Goal: Task Accomplishment & Management: Use online tool/utility

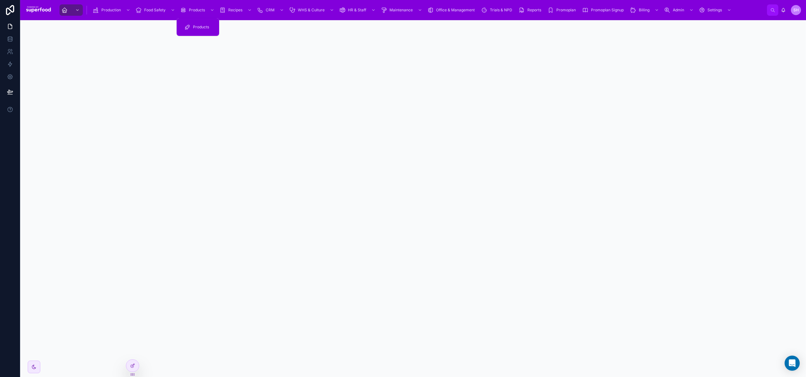
click at [196, 14] on div "Products" at bounding box center [198, 10] width 36 height 10
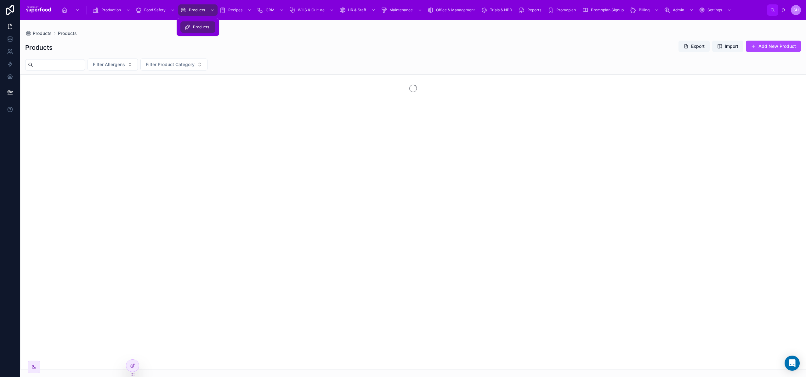
click at [189, 30] on icon at bounding box center [187, 27] width 6 height 6
click at [130, 366] on icon at bounding box center [132, 365] width 5 height 5
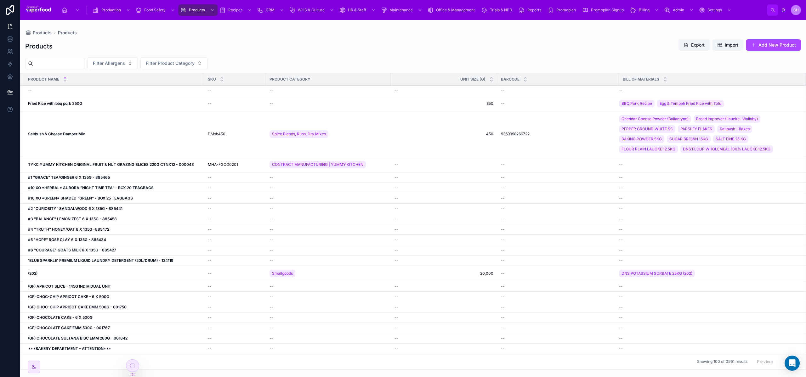
click at [85, 104] on div "Fried Rice with bbq pork 350G Fried Rice with bbq pork 350G" at bounding box center [114, 103] width 172 height 5
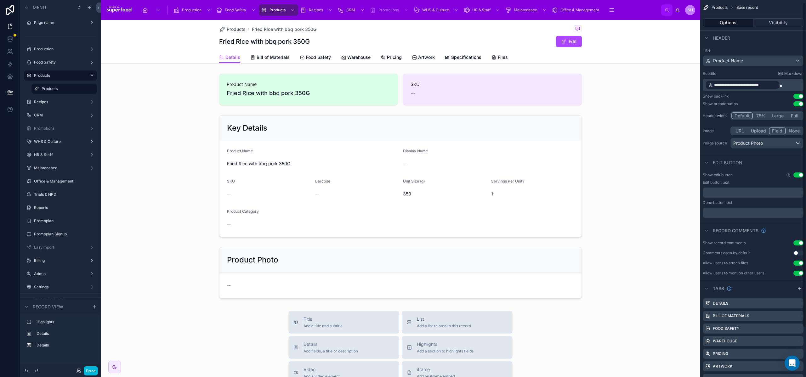
scroll to position [60, 0]
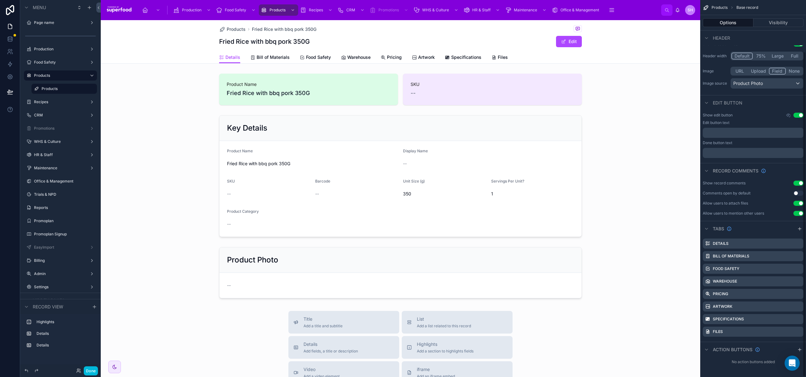
click at [799, 229] on icon "scrollable content" at bounding box center [799, 229] width 3 height 0
click at [0, 0] on icon "scrollable content" at bounding box center [0, 0] width 0 height 0
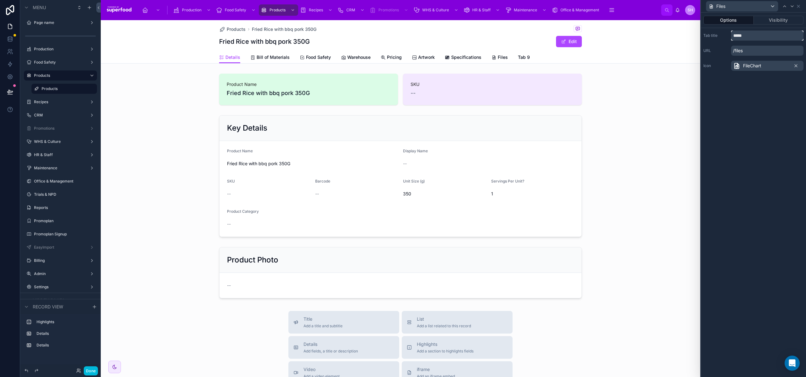
click at [743, 33] on input "*****" at bounding box center [767, 36] width 72 height 10
type input "**********"
click at [738, 68] on icon at bounding box center [737, 66] width 8 height 8
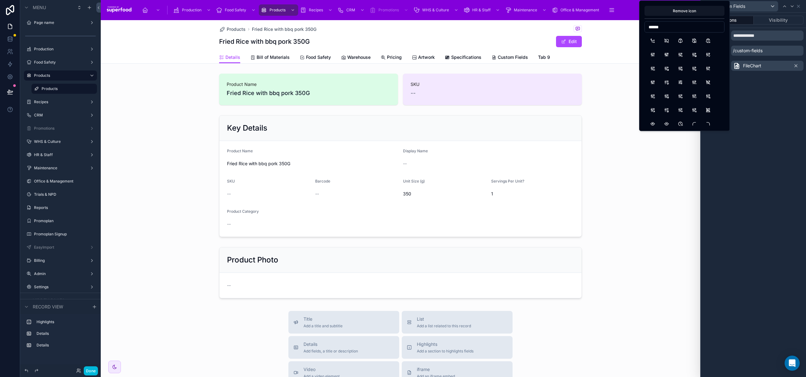
type input "******"
click at [654, 40] on button "AutomaticGearbox" at bounding box center [652, 40] width 11 height 11
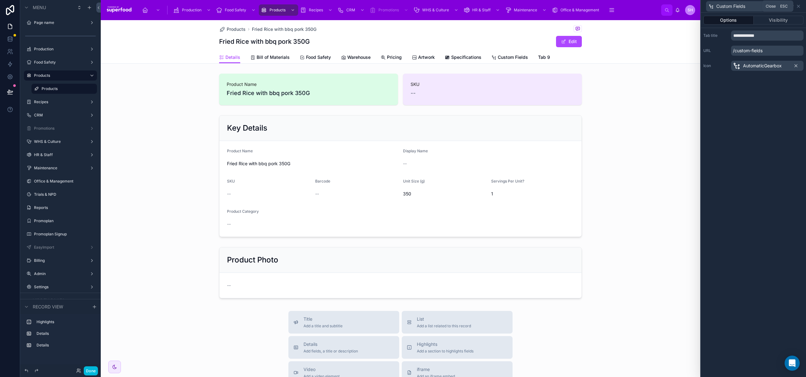
click at [798, 5] on icon at bounding box center [798, 6] width 5 height 5
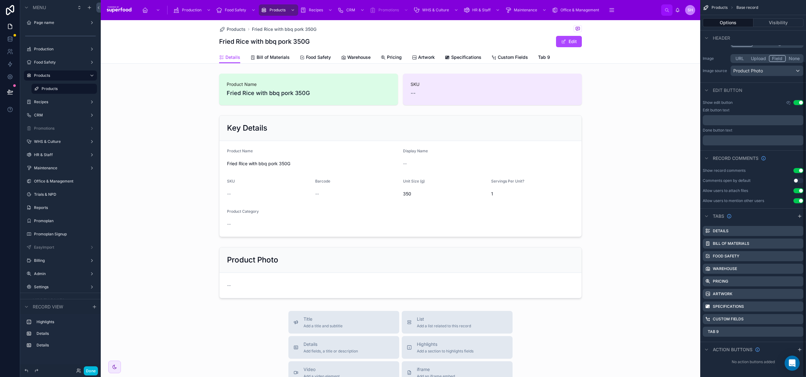
scroll to position [73, 0]
click at [0, 0] on icon "scrollable content" at bounding box center [0, 0] width 0 height 0
click at [765, 344] on span "Remove tab and contents" at bounding box center [769, 342] width 53 height 8
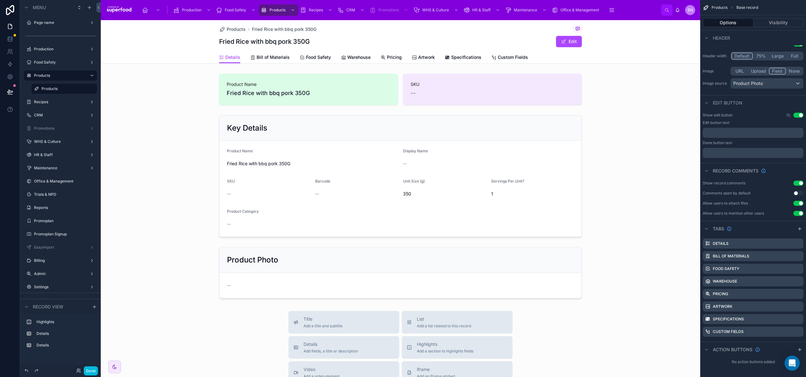
scroll to position [60, 0]
click at [520, 59] on span "Custom Fields" at bounding box center [513, 57] width 30 height 6
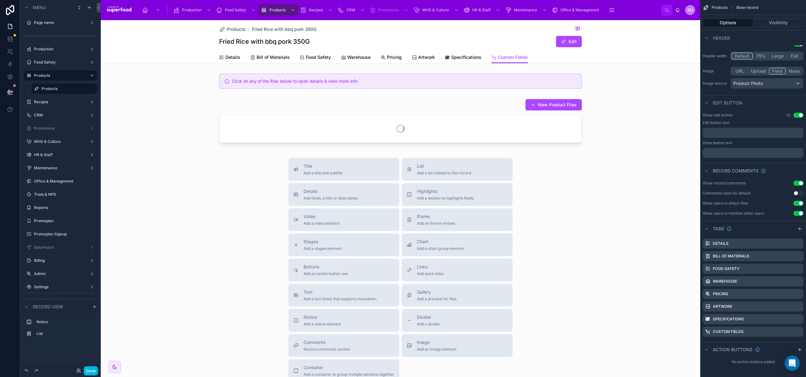
click at [454, 173] on span "Add a list related to this record" at bounding box center [444, 173] width 54 height 5
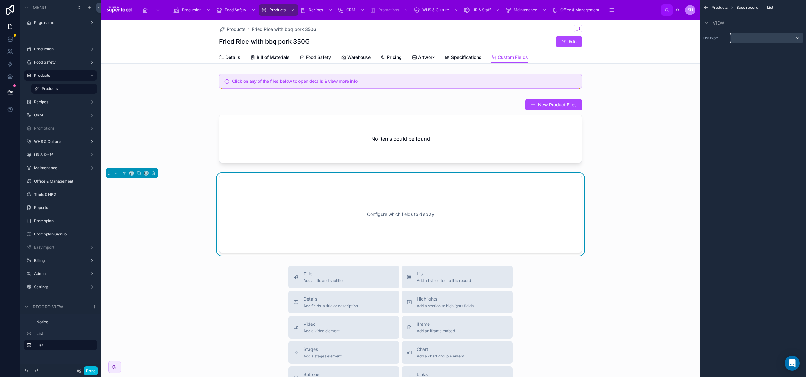
click at [771, 40] on div "scrollable content" at bounding box center [767, 38] width 72 height 10
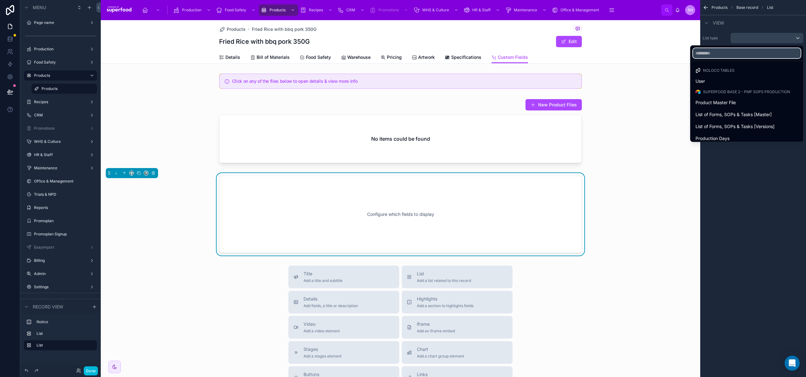
click at [723, 52] on input "text" at bounding box center [747, 53] width 108 height 10
type input "****"
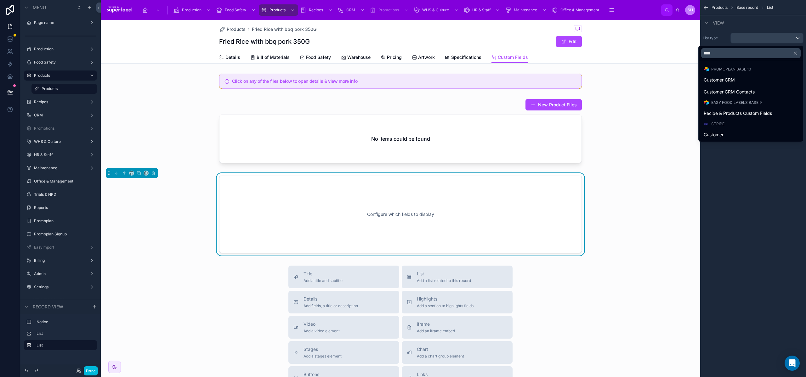
click at [722, 112] on span "Recipe & Products Custom Fields" at bounding box center [738, 114] width 68 height 8
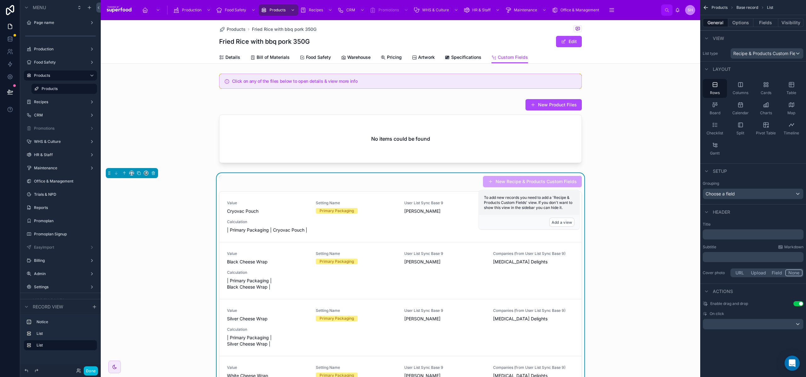
click at [740, 22] on button "Options" at bounding box center [741, 22] width 25 height 9
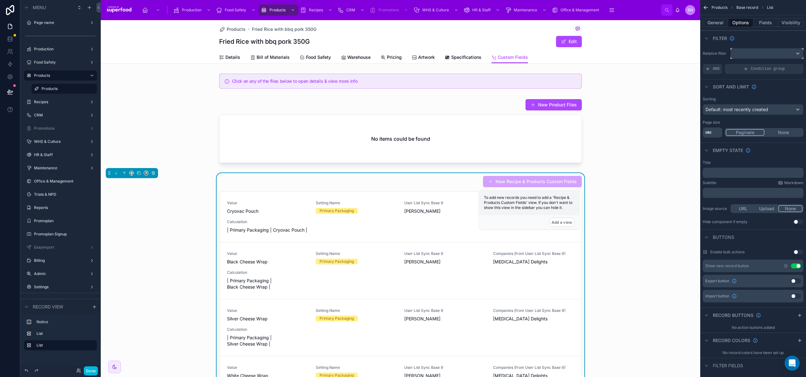
click at [752, 54] on div "scrollable content" at bounding box center [767, 54] width 72 height 10
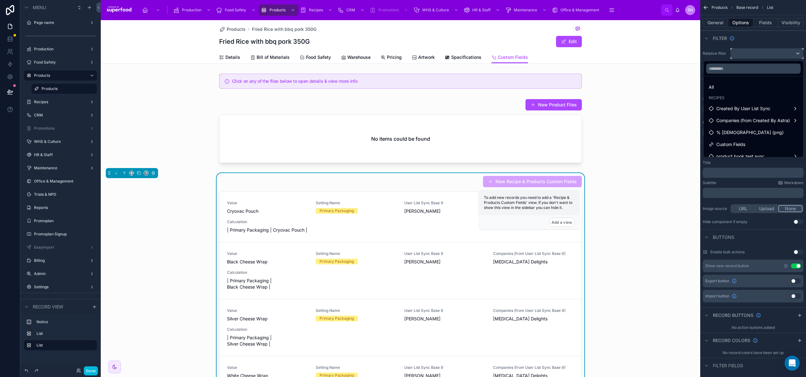
scroll to position [6, 0]
click at [739, 142] on div "Custom Fields" at bounding box center [753, 138] width 97 height 11
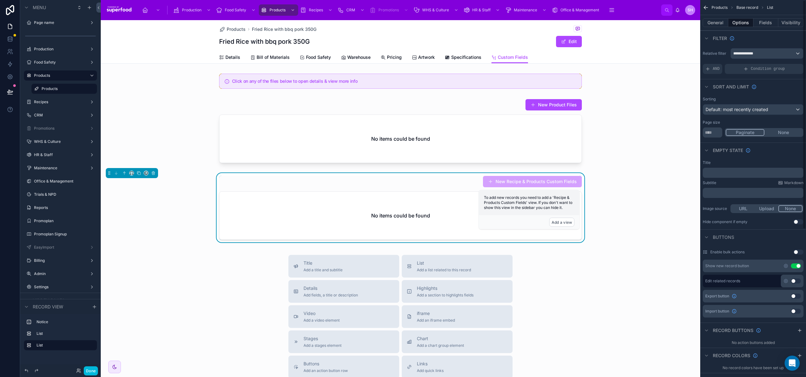
click at [719, 22] on button "General" at bounding box center [716, 22] width 26 height 9
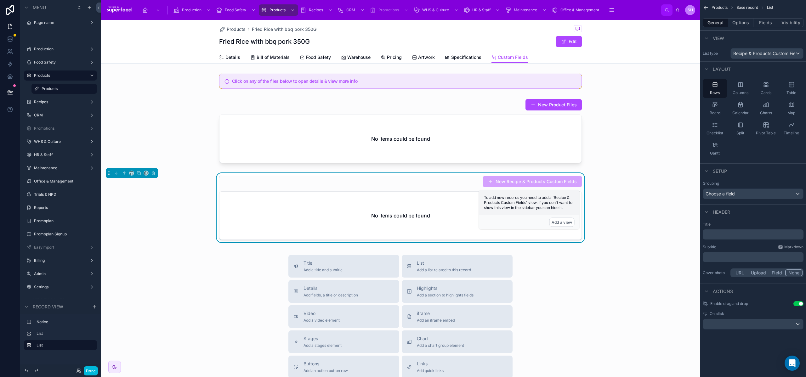
click at [724, 7] on span "Products" at bounding box center [720, 7] width 16 height 5
click at [723, 7] on span "Products" at bounding box center [720, 7] width 16 height 5
click at [706, 7] on icon "scrollable content" at bounding box center [706, 7] width 6 height 6
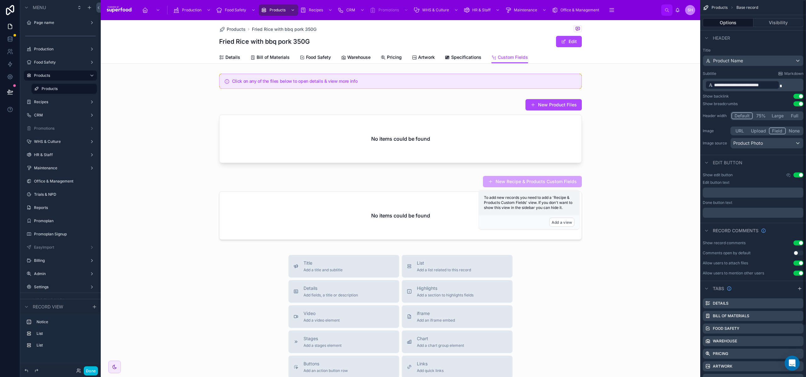
scroll to position [60, 0]
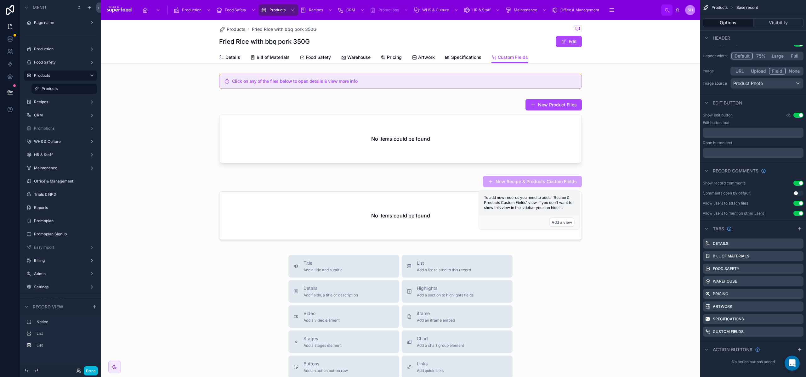
click at [799, 230] on icon "scrollable content" at bounding box center [799, 228] width 5 height 5
click at [0, 0] on icon "scrollable content" at bounding box center [0, 0] width 0 height 0
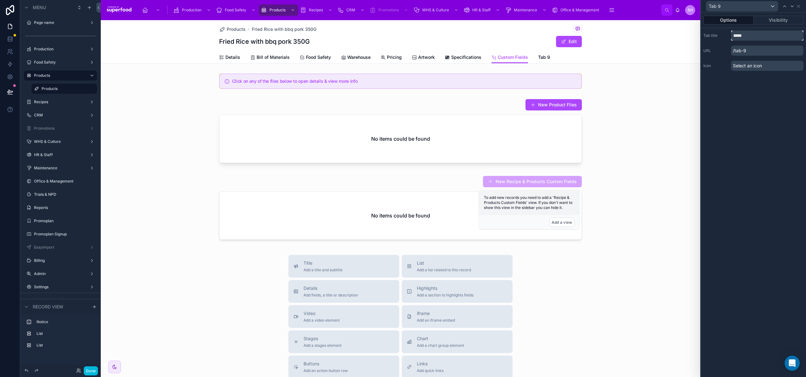
click at [745, 39] on input "*****" at bounding box center [767, 36] width 72 height 10
type input "**********"
drag, startPoint x: 747, startPoint y: 63, endPoint x: 740, endPoint y: 66, distance: 7.7
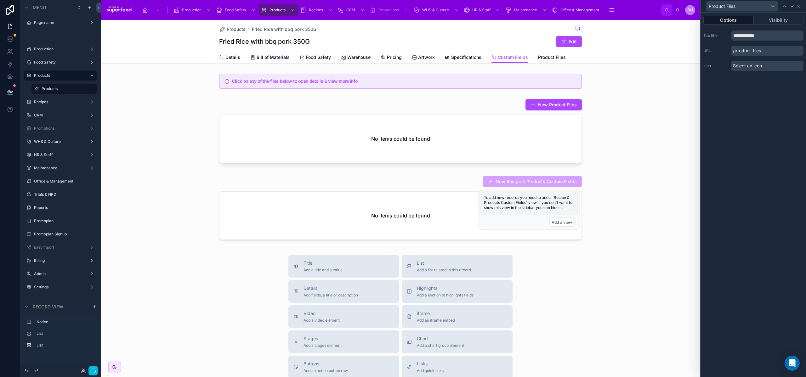
click at [747, 64] on span "Select an icon" at bounding box center [747, 66] width 29 height 6
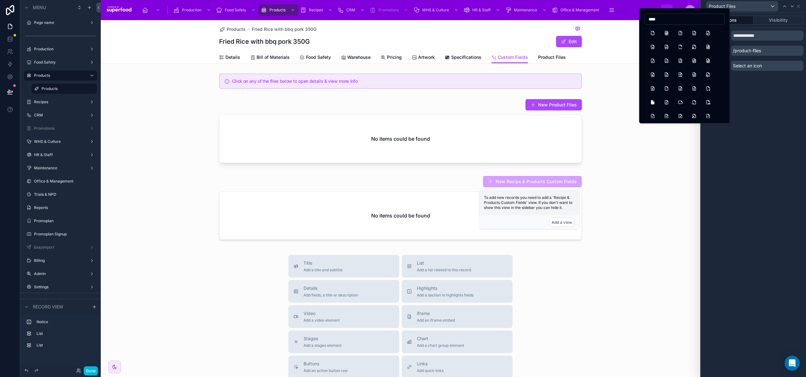
type input "****"
click at [654, 30] on button "File" at bounding box center [652, 32] width 11 height 11
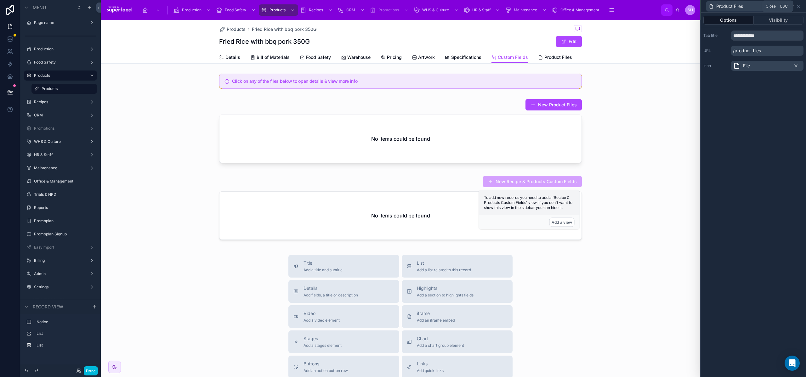
click at [800, 5] on icon at bounding box center [798, 6] width 3 height 3
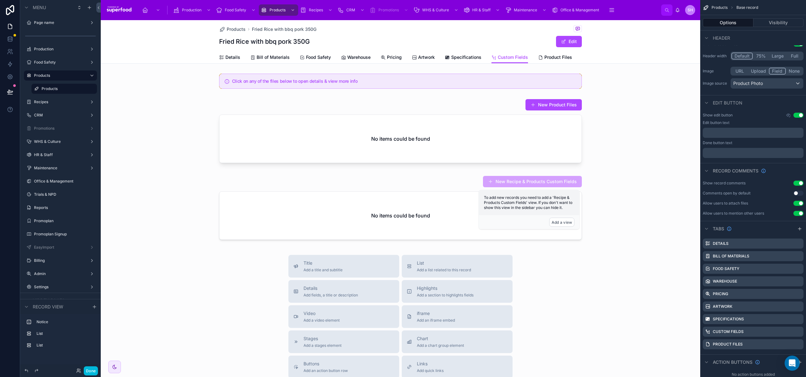
click at [392, 119] on div at bounding box center [401, 132] width 600 height 72
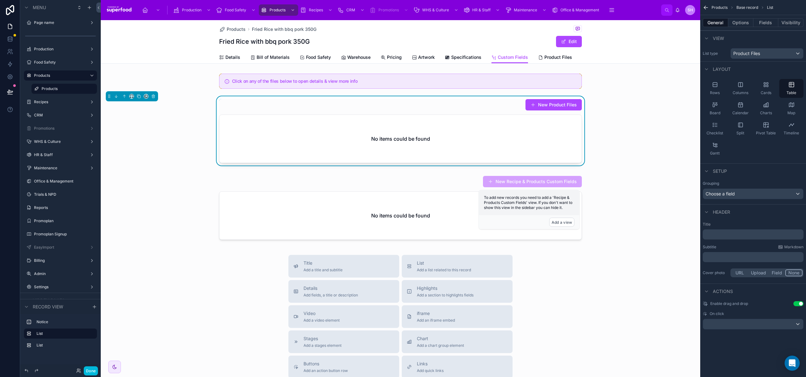
scroll to position [0, 0]
click at [146, 96] on icon at bounding box center [146, 96] width 4 height 4
click at [164, 170] on span "Product Files" at bounding box center [166, 172] width 27 height 8
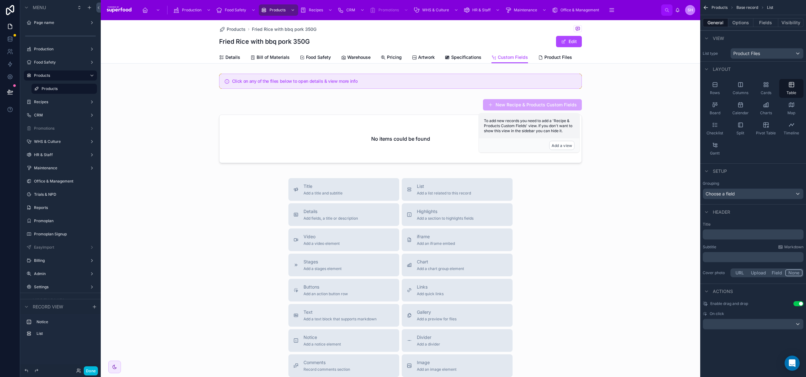
click at [297, 81] on div at bounding box center [401, 81] width 600 height 20
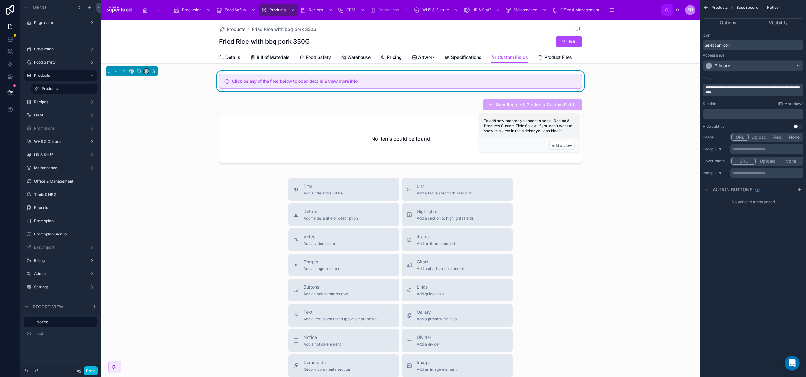
click at [147, 73] on button at bounding box center [146, 71] width 5 height 5
click at [162, 146] on span "Product Files" at bounding box center [166, 147] width 27 height 8
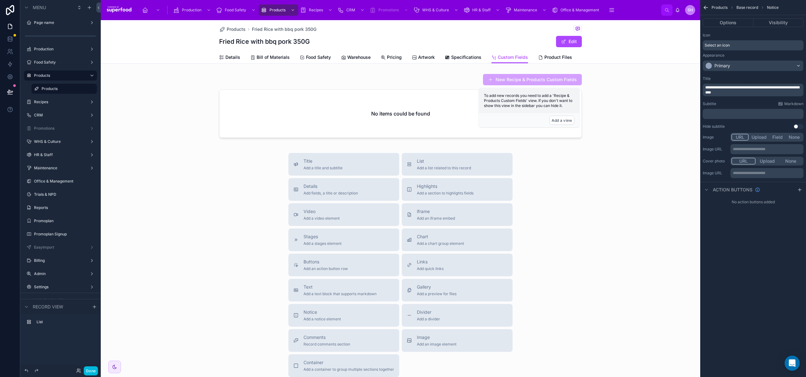
click at [163, 146] on div "Products Fried Rice with bbq pork 350G Fried Rice with bbq pork 350G Edit Custo…" at bounding box center [401, 224] width 600 height 408
click at [222, 103] on div at bounding box center [401, 107] width 600 height 72
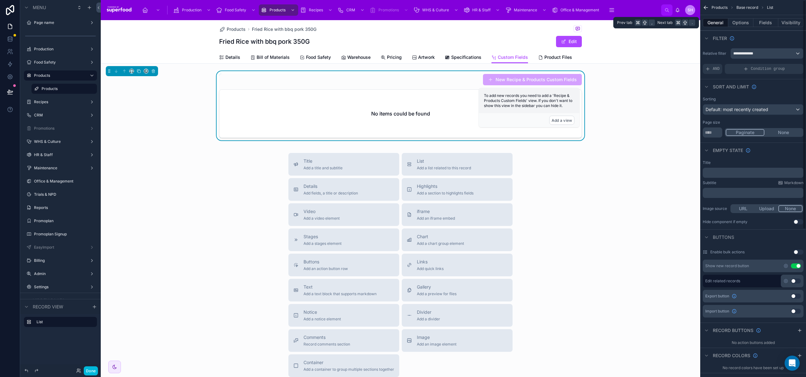
click at [747, 23] on button "Options" at bounding box center [741, 22] width 25 height 9
click at [752, 53] on span "**********" at bounding box center [747, 53] width 26 height 5
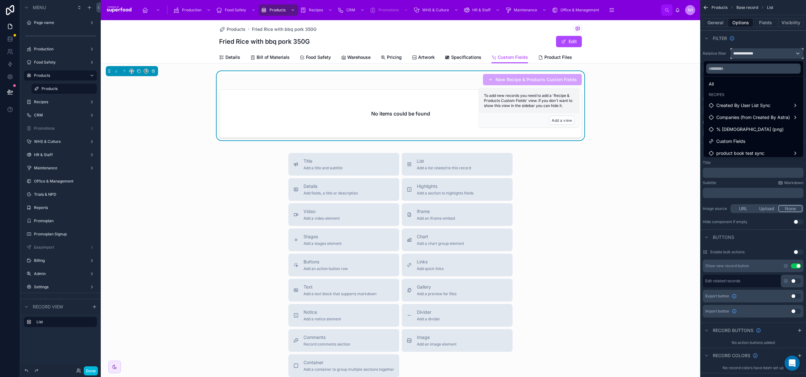
scroll to position [6, 0]
click at [740, 139] on span "Custom Fields" at bounding box center [731, 138] width 29 height 8
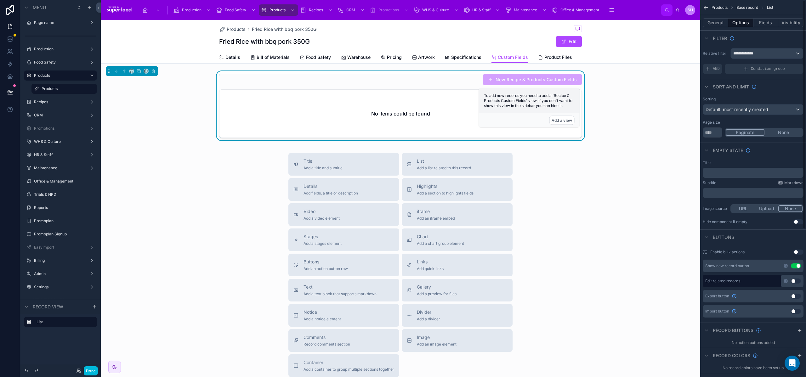
click at [676, 136] on div "New Recipe & Products Custom Fields No items could be found" at bounding box center [401, 107] width 600 height 72
click at [565, 123] on button "Add a view" at bounding box center [562, 120] width 25 height 9
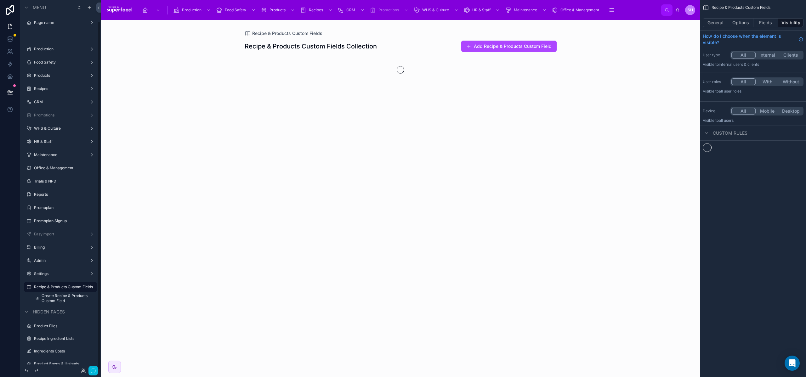
scroll to position [23, 0]
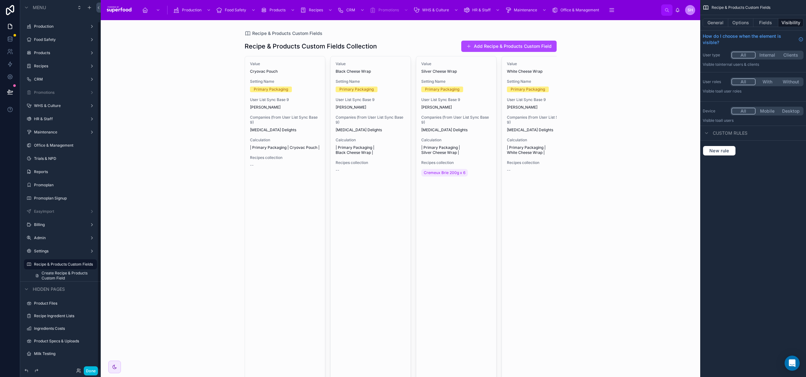
drag, startPoint x: 39, startPoint y: 263, endPoint x: 36, endPoint y: 271, distance: 8.5
click at [169, 217] on div "Recipe & Products Custom Fields Recipe & Products Custom Fields Collection Add …" at bounding box center [401, 198] width 600 height 357
click at [709, 24] on button "General" at bounding box center [716, 22] width 26 height 9
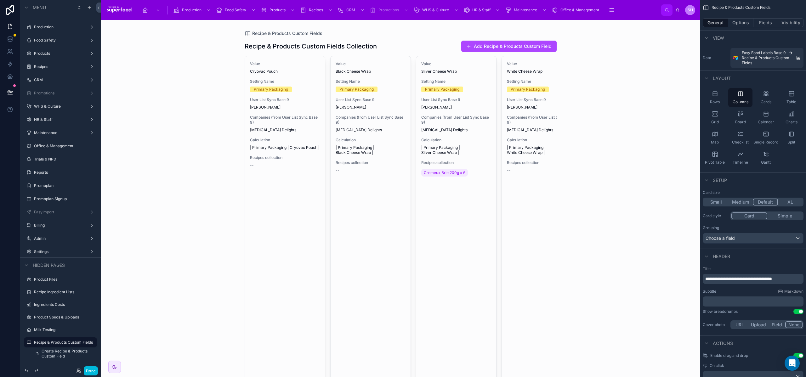
click at [721, 103] on div "Rows" at bounding box center [715, 97] width 24 height 19
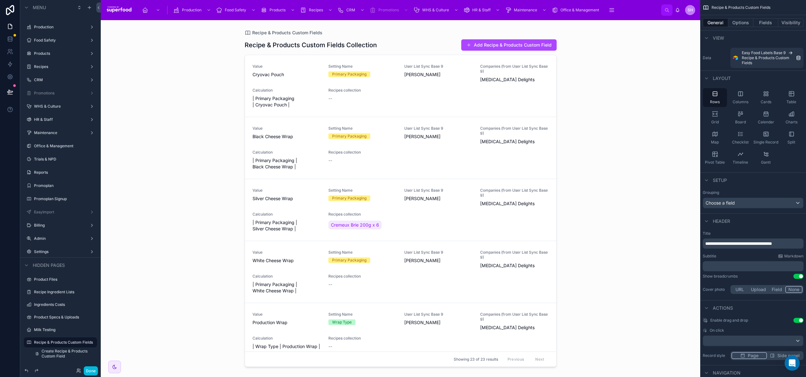
click at [713, 125] on span "Grid" at bounding box center [716, 122] width 8 height 5
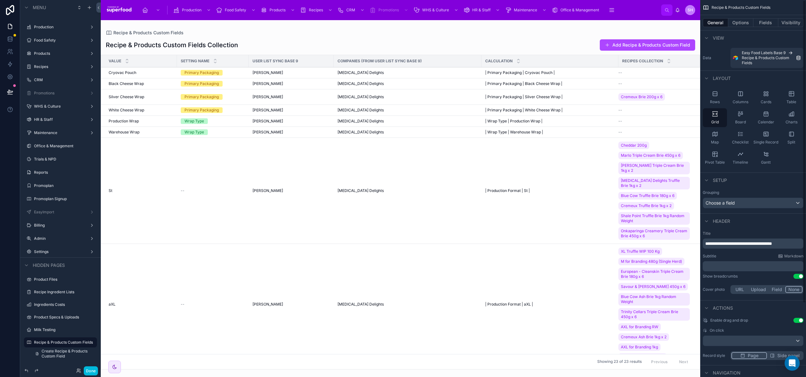
click at [763, 25] on button "Fields" at bounding box center [766, 22] width 25 height 9
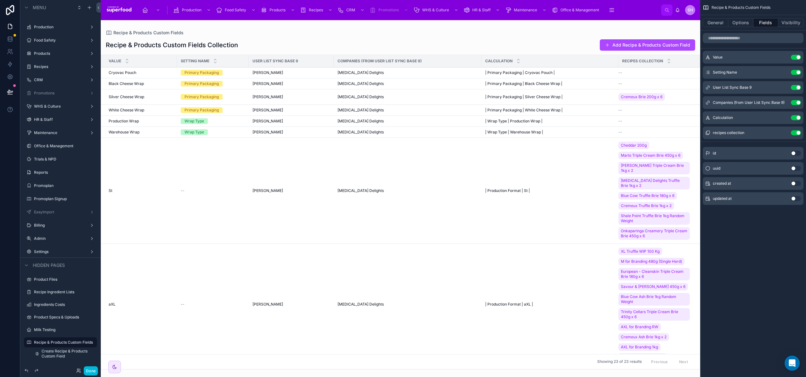
click at [795, 132] on button "Use setting" at bounding box center [796, 132] width 10 height 5
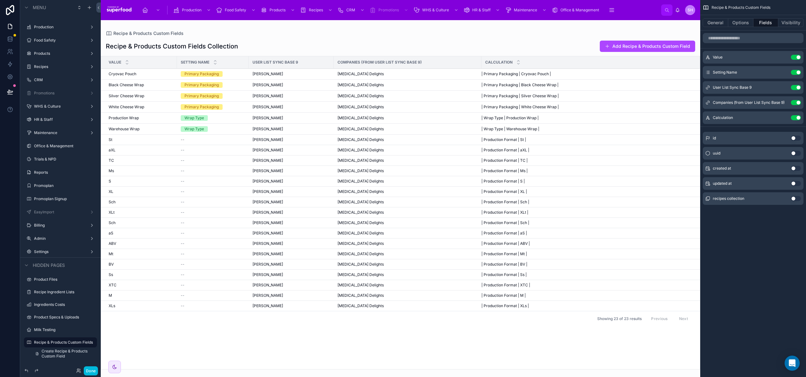
click at [796, 117] on button "Use setting" at bounding box center [796, 117] width 10 height 5
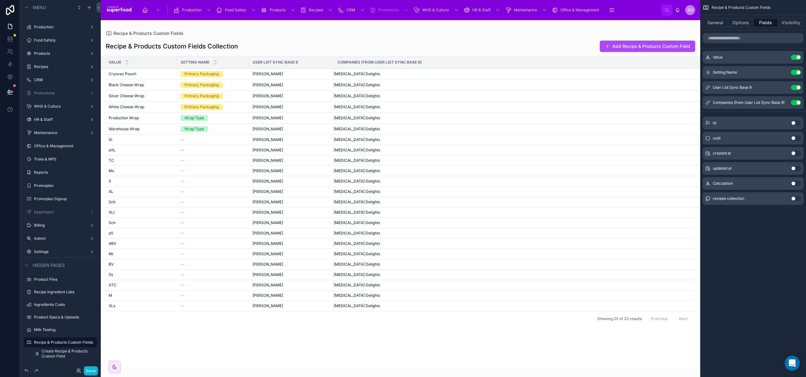
click at [797, 100] on div "Companies (from User List Sync Base 9) Use setting" at bounding box center [753, 102] width 101 height 13
click at [795, 87] on button "Use setting" at bounding box center [796, 87] width 10 height 5
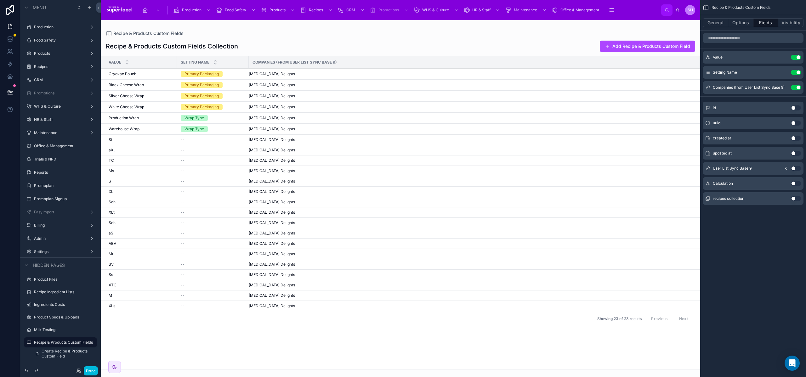
click at [797, 88] on button "Use setting" at bounding box center [796, 87] width 10 height 5
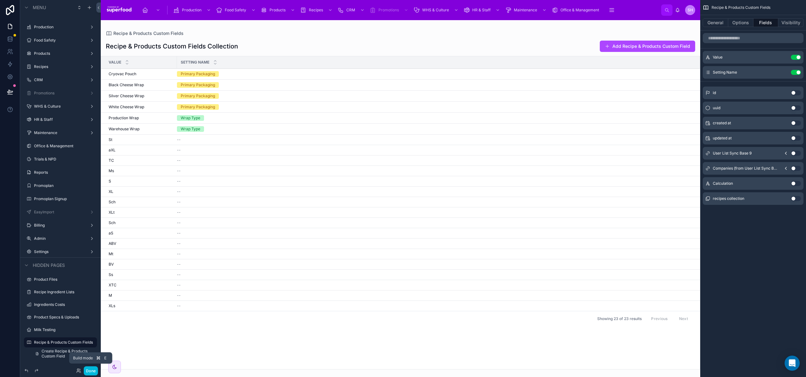
click at [94, 371] on button "Done" at bounding box center [91, 371] width 14 height 9
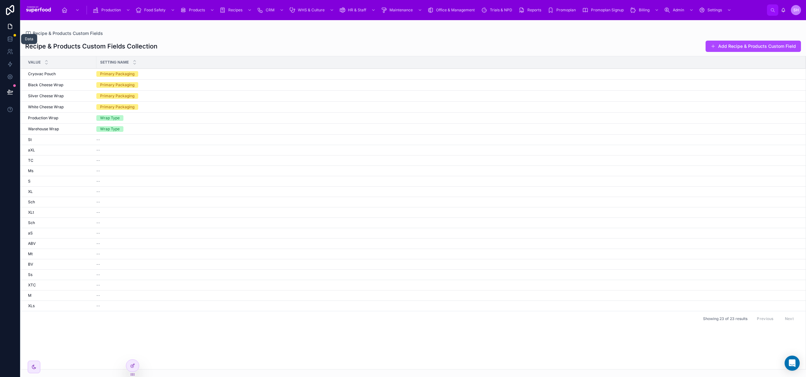
click at [9, 37] on icon at bounding box center [10, 38] width 4 height 2
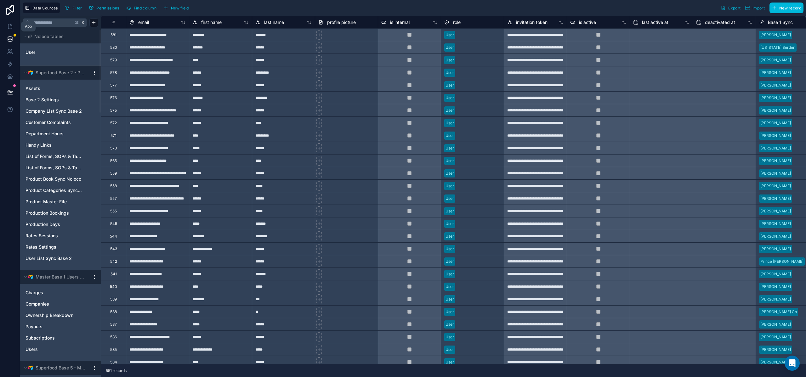
click at [7, 24] on icon at bounding box center [10, 26] width 6 height 6
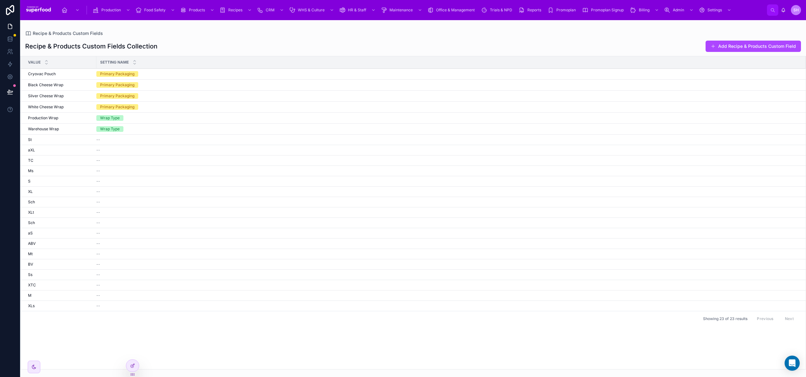
click at [129, 362] on div at bounding box center [132, 366] width 13 height 12
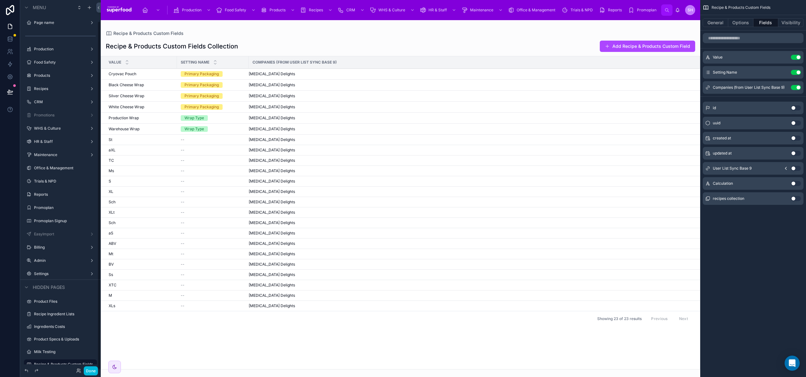
scroll to position [22, 0]
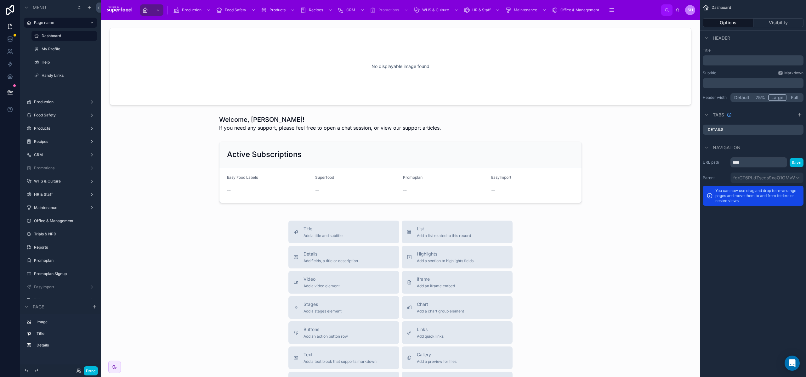
scroll to position [117, 0]
click at [612, 9] on icon "scrollable content" at bounding box center [612, 9] width 4 height 0
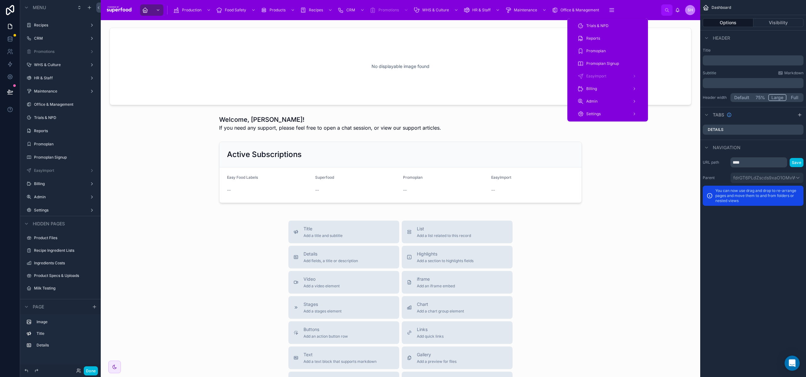
click at [584, 116] on div "Settings" at bounding box center [608, 114] width 60 height 10
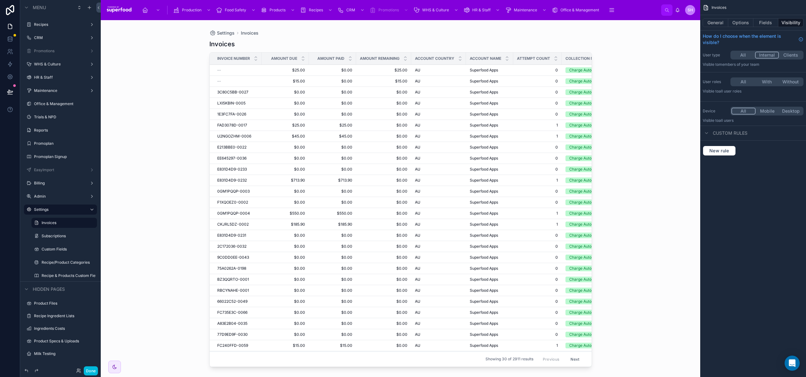
click at [181, 142] on div "Settings Invoices Invoices Invoice Number Amount Due Amount Paid Amount Remaini…" at bounding box center [401, 198] width 600 height 357
click at [611, 9] on icon "scrollable content" at bounding box center [612, 9] width 4 height 0
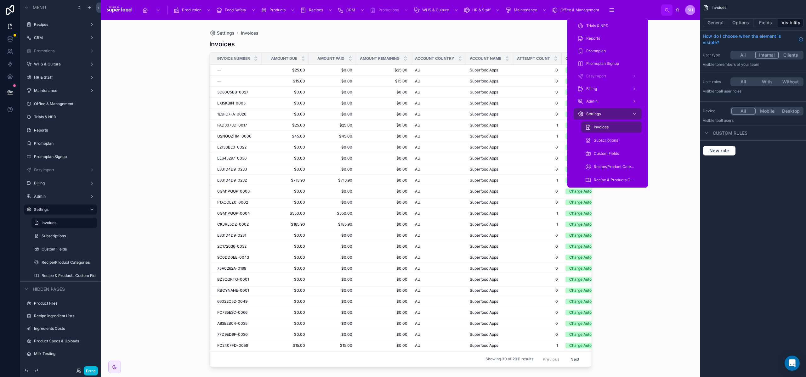
click at [610, 154] on span "Custom Fields" at bounding box center [606, 153] width 25 height 5
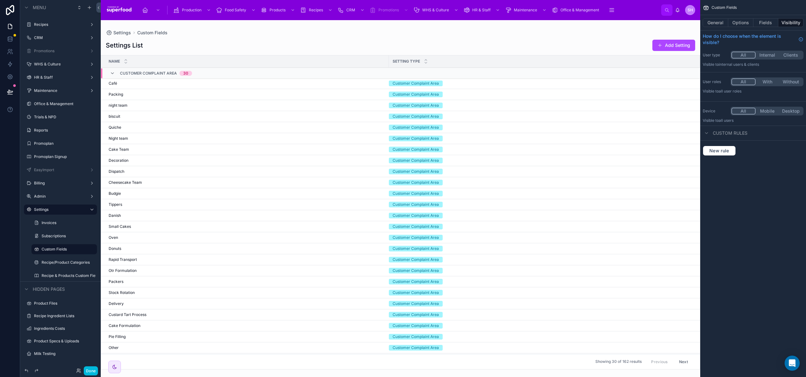
click at [119, 33] on div at bounding box center [401, 198] width 600 height 357
click at [120, 32] on span "Settings" at bounding box center [122, 33] width 18 height 6
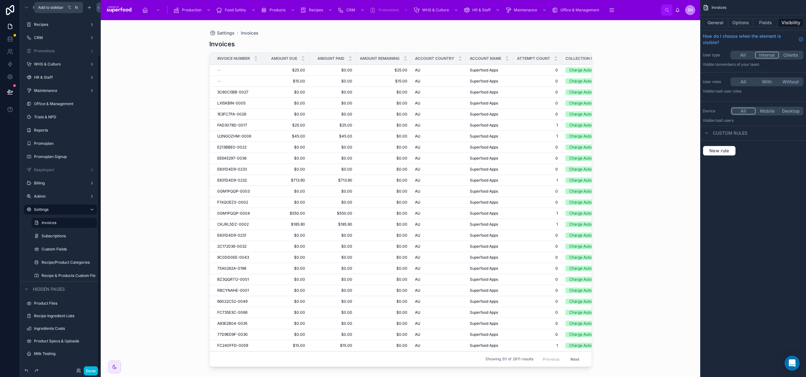
click at [90, 8] on icon "scrollable content" at bounding box center [89, 8] width 3 height 0
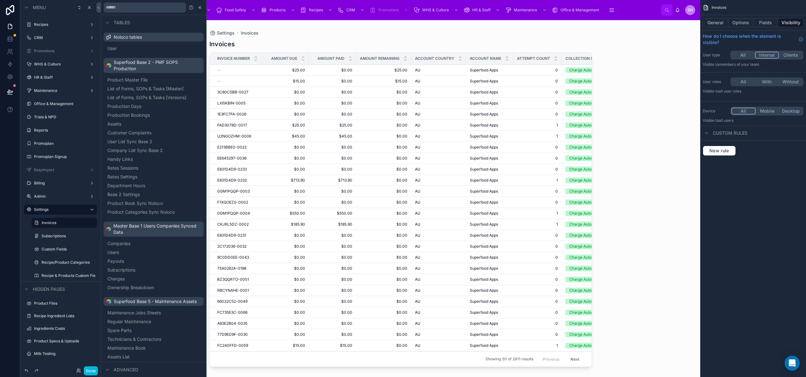
scroll to position [864, 0]
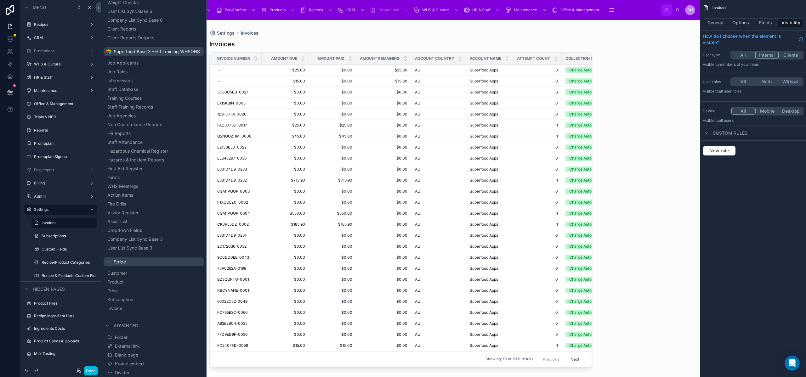
click at [123, 356] on span "Blank page" at bounding box center [126, 355] width 23 height 6
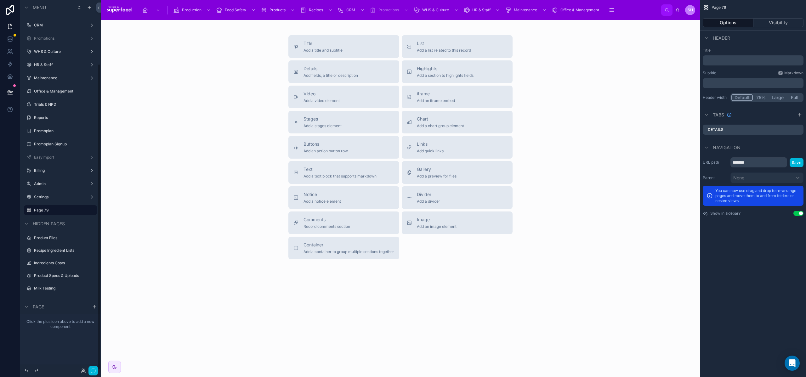
scroll to position [77, 0]
click at [0, 0] on icon "scrollable content" at bounding box center [0, 0] width 0 height 0
click at [52, 211] on input "*******" at bounding box center [55, 211] width 43 height 8
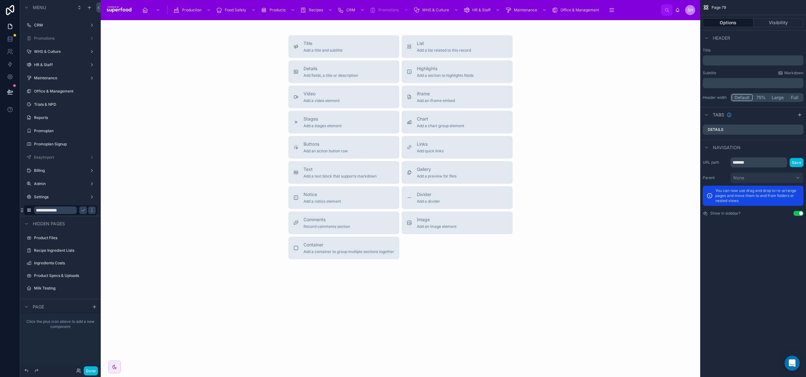
type input "**********"
click at [84, 211] on icon "scrollable content" at bounding box center [83, 210] width 5 height 5
click at [29, 210] on icon "scrollable content" at bounding box center [28, 210] width 5 height 5
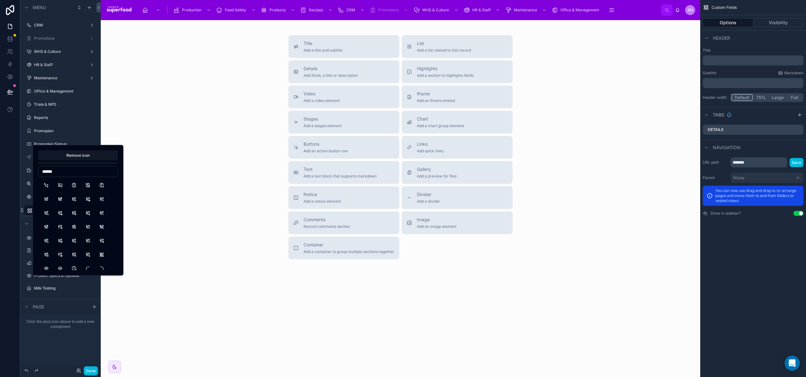
type input "******"
click at [46, 181] on button "AutomaticGearbox" at bounding box center [46, 185] width 11 height 11
click at [24, 205] on div "**********" at bounding box center [60, 210] width 81 height 11
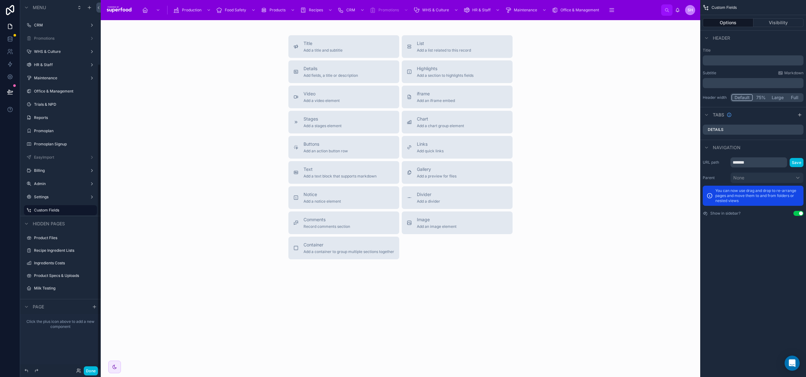
click at [23, 213] on div "Custom Fields" at bounding box center [60, 210] width 81 height 11
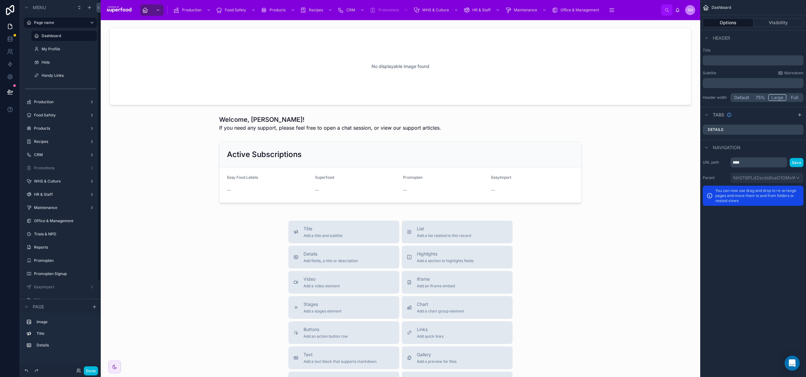
scroll to position [117, 0]
click at [49, 211] on label "Settings" at bounding box center [59, 210] width 50 height 5
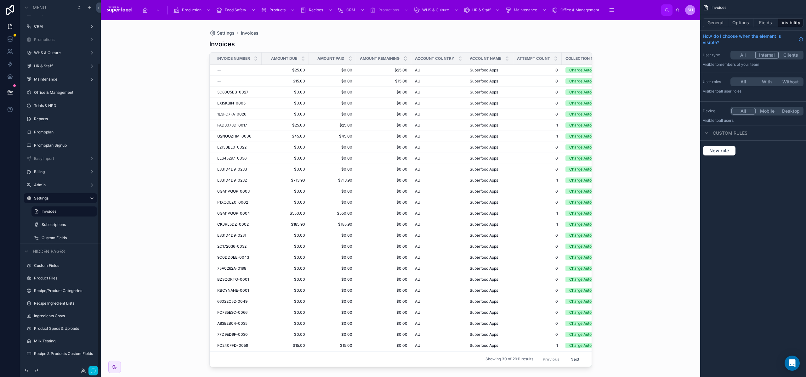
scroll to position [76, 0]
click at [57, 240] on label "Custom Fields" at bounding box center [68, 238] width 52 height 5
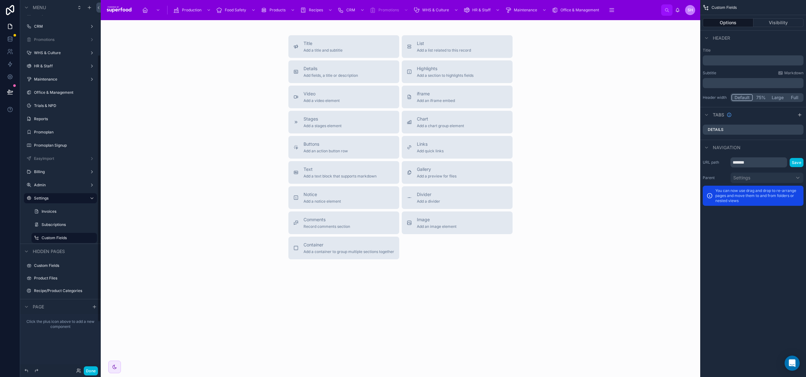
click at [457, 54] on button "List Add a list related to this record" at bounding box center [457, 46] width 111 height 23
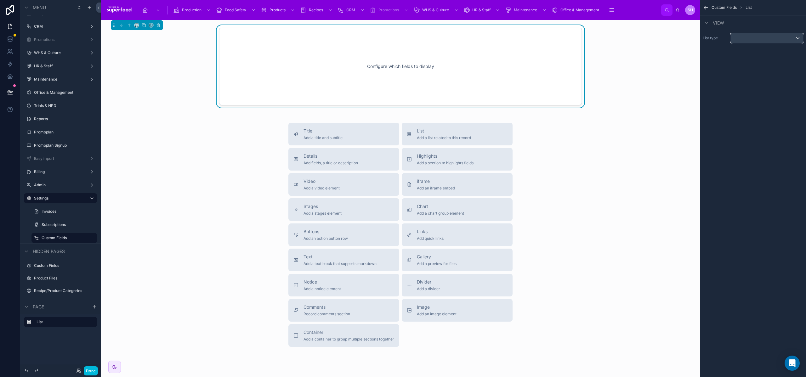
click at [754, 35] on div "scrollable content" at bounding box center [767, 38] width 72 height 10
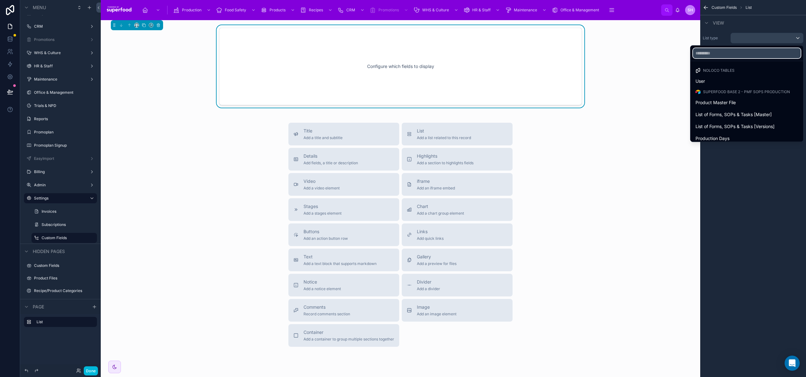
click at [746, 52] on input "text" at bounding box center [747, 53] width 108 height 10
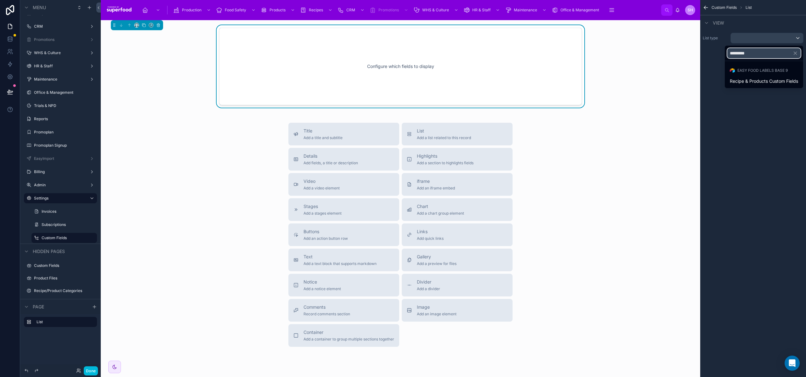
type input "*********"
click at [775, 82] on span "Recipe & Products Custom Fields" at bounding box center [764, 81] width 68 height 8
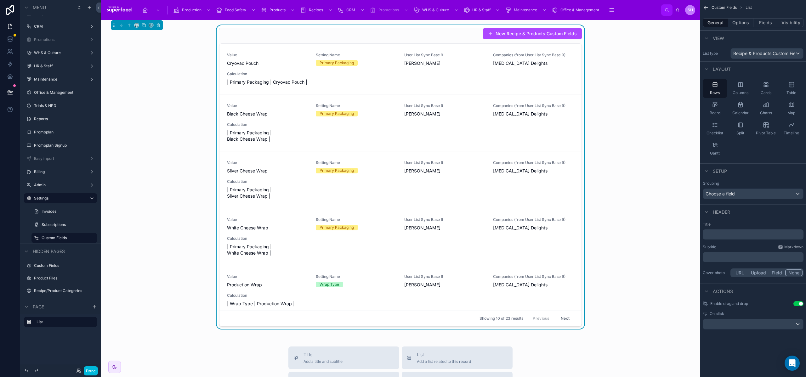
click at [786, 86] on div "Table" at bounding box center [792, 88] width 24 height 19
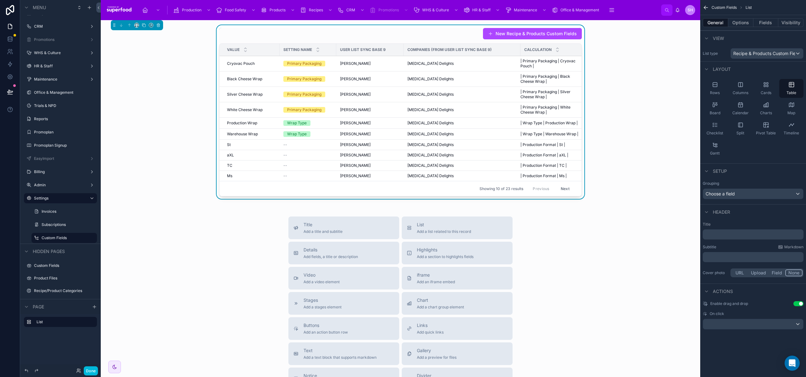
click at [616, 123] on div "New Recipe & Products Custom Fields Value Setting Name User List Sync Base 9 Co…" at bounding box center [401, 113] width 590 height 176
click at [719, 232] on p "﻿" at bounding box center [754, 235] width 97 height 6
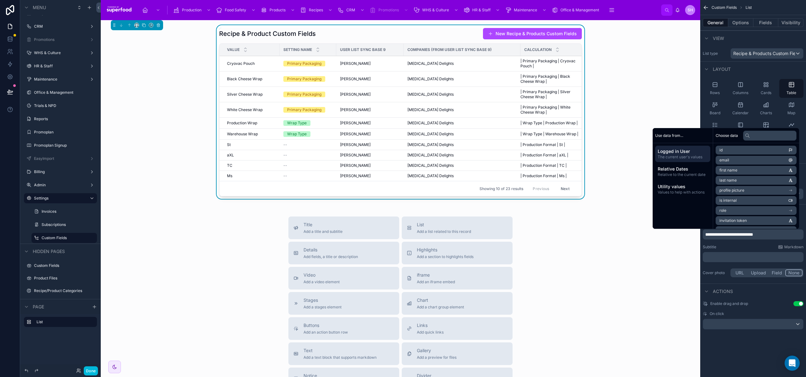
click at [785, 298] on div "Actions" at bounding box center [753, 291] width 106 height 15
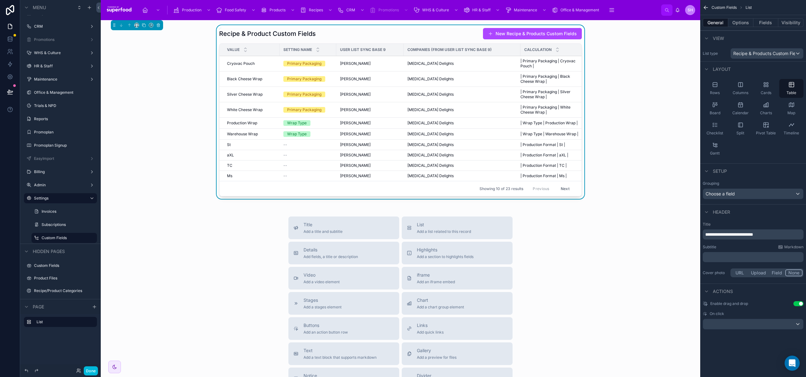
click at [670, 83] on div "Recipe & Product Custom Fields New Recipe & Products Custom Fields Value Settin…" at bounding box center [401, 113] width 590 height 176
click at [725, 7] on span "Custom Fields" at bounding box center [724, 7] width 25 height 5
click at [707, 7] on icon "scrollable content" at bounding box center [706, 7] width 6 height 6
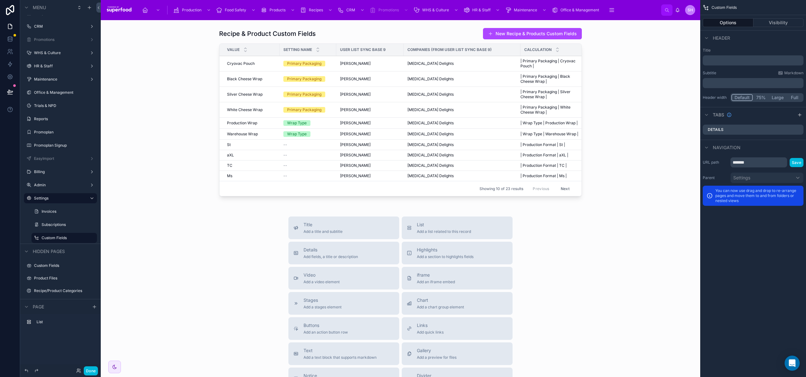
click at [0, 0] on icon "scrollable content" at bounding box center [0, 0] width 0 height 0
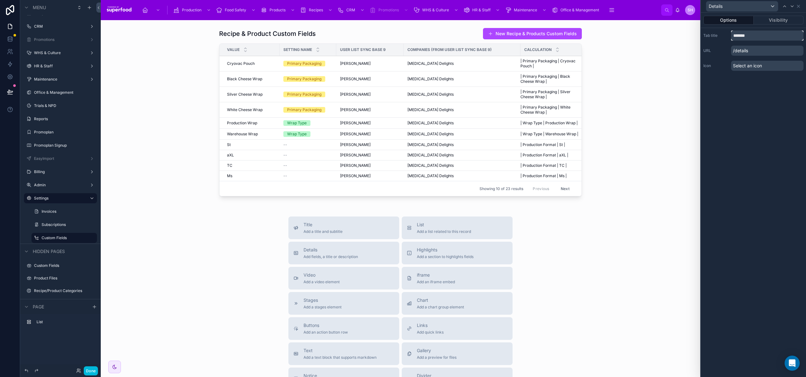
click at [756, 36] on input "*******" at bounding box center [767, 36] width 72 height 10
click at [801, 5] on icon at bounding box center [798, 6] width 5 height 5
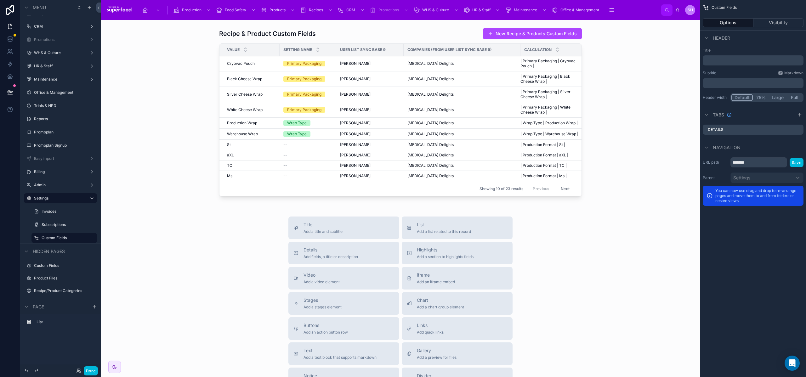
click at [799, 115] on icon "scrollable content" at bounding box center [799, 114] width 5 height 5
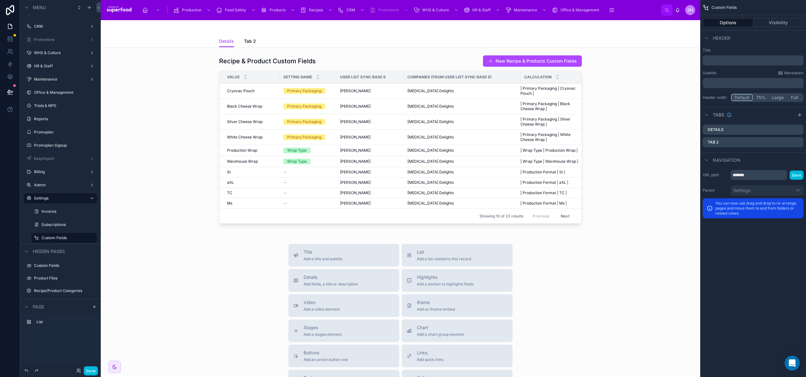
click at [250, 42] on span "Tab 2" at bounding box center [250, 41] width 12 height 6
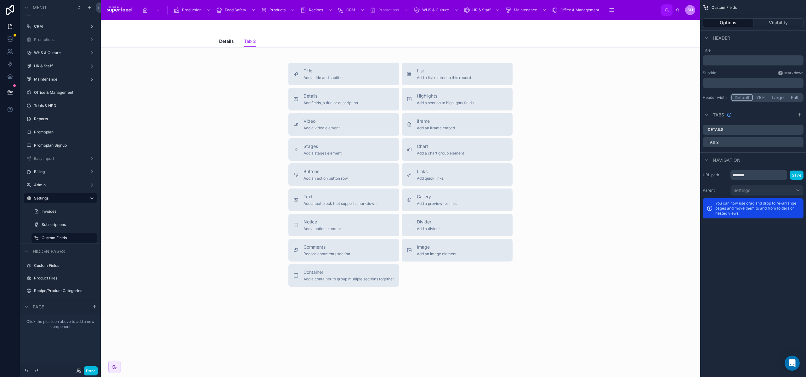
click at [444, 77] on span "Add a list related to this record" at bounding box center [444, 77] width 54 height 5
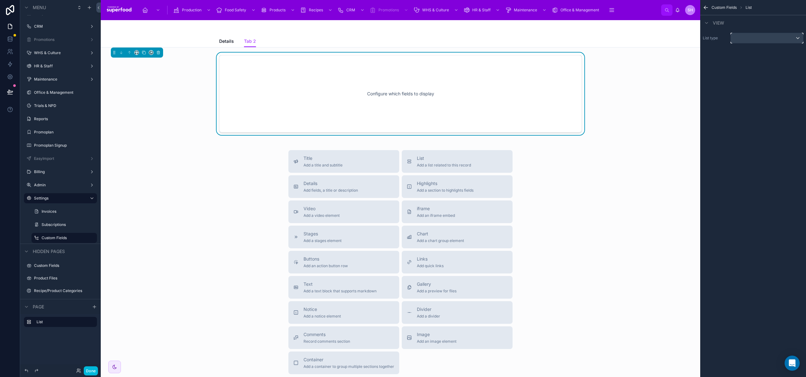
click at [752, 39] on div "scrollable content" at bounding box center [767, 38] width 72 height 10
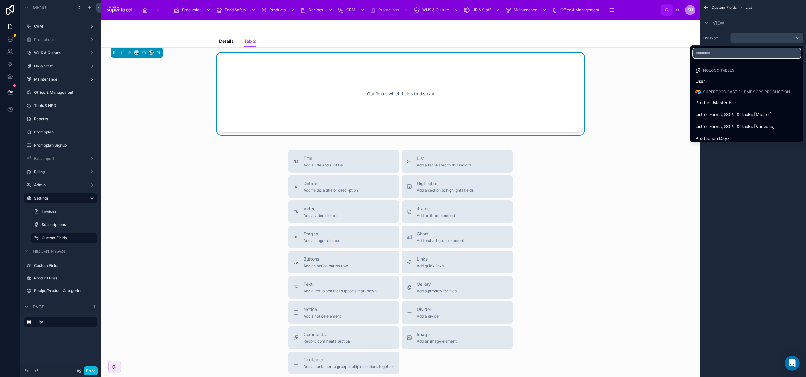
click at [708, 51] on input "text" at bounding box center [747, 53] width 108 height 10
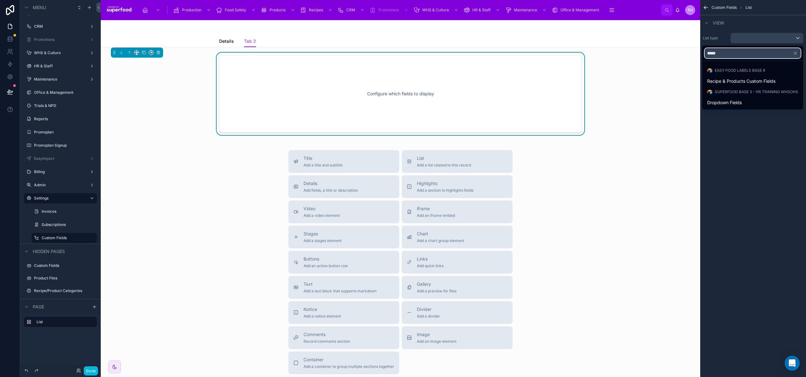
type input "******"
click at [726, 103] on span "Dropdown Fields" at bounding box center [724, 103] width 35 height 8
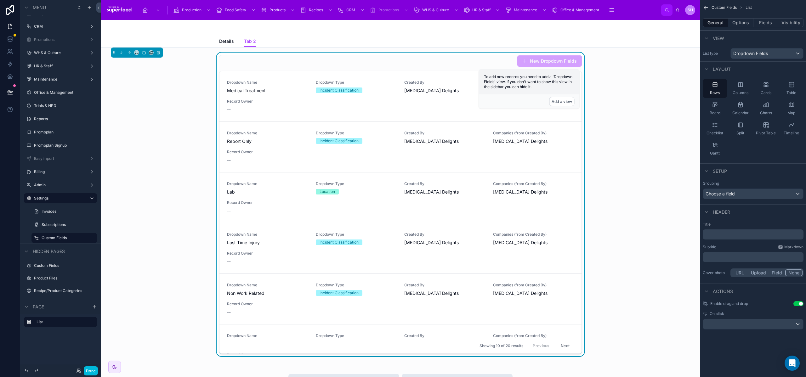
click at [793, 84] on icon "scrollable content" at bounding box center [791, 84] width 5 height 0
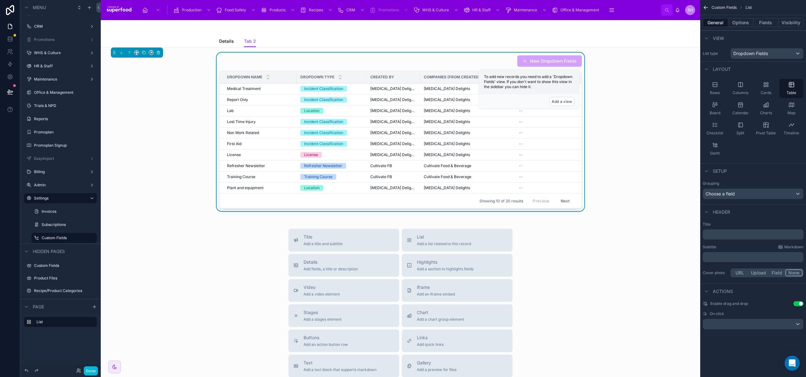
click at [227, 39] on span "Details" at bounding box center [226, 41] width 15 height 6
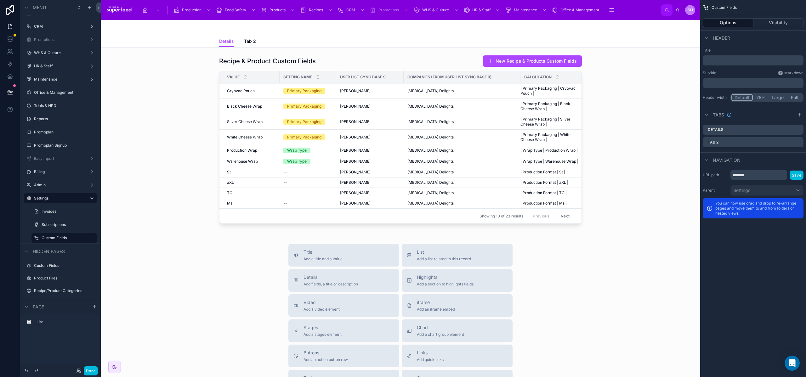
click at [0, 0] on icon "scrollable content" at bounding box center [0, 0] width 0 height 0
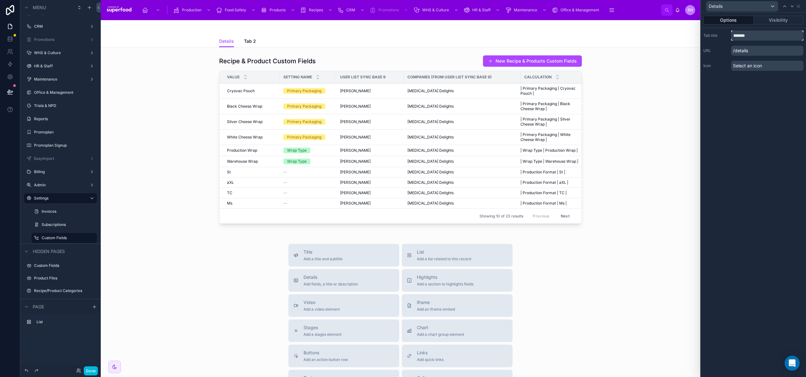
click at [742, 37] on input "*******" at bounding box center [767, 36] width 72 height 10
type input "**********"
click at [668, 62] on div at bounding box center [401, 141] width 590 height 176
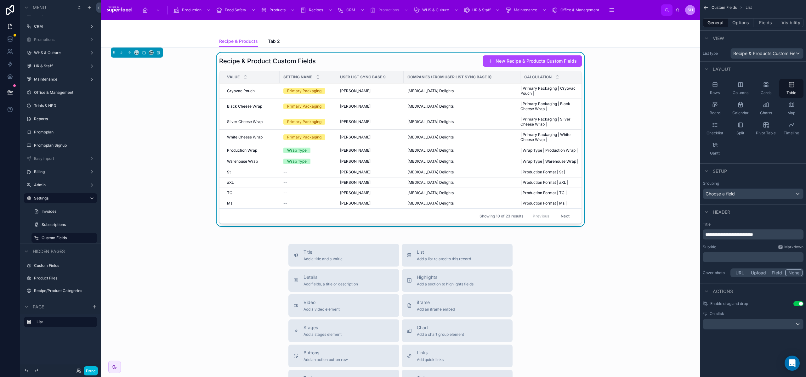
click at [169, 184] on div "Recipe & Product Custom Fields New Recipe & Products Custom Fields Value Settin…" at bounding box center [401, 141] width 590 height 176
click at [277, 42] on div "Recipe & Products Tab 2" at bounding box center [400, 41] width 363 height 12
click at [276, 42] on span "Tab 2" at bounding box center [274, 41] width 12 height 6
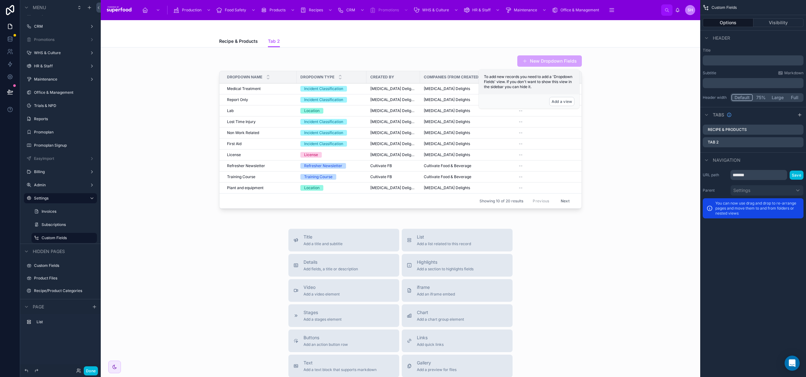
click at [0, 0] on icon "scrollable content" at bounding box center [0, 0] width 0 height 0
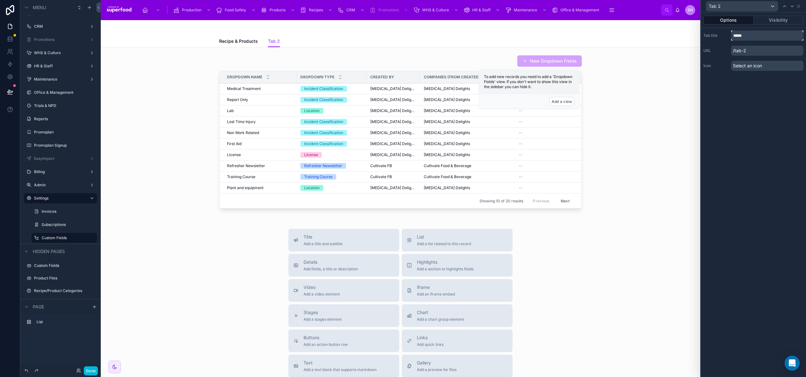
click at [742, 37] on input "*****" at bounding box center [767, 36] width 72 height 10
type input "***"
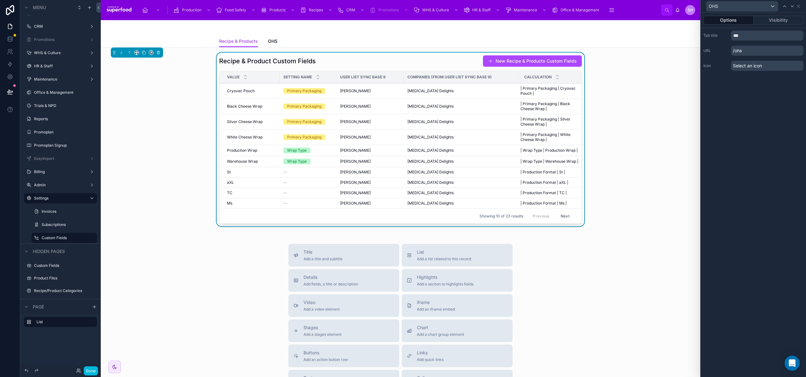
click at [160, 181] on div "Recipe & Product Custom Fields New Recipe & Products Custom Fields Value Settin…" at bounding box center [401, 141] width 590 height 176
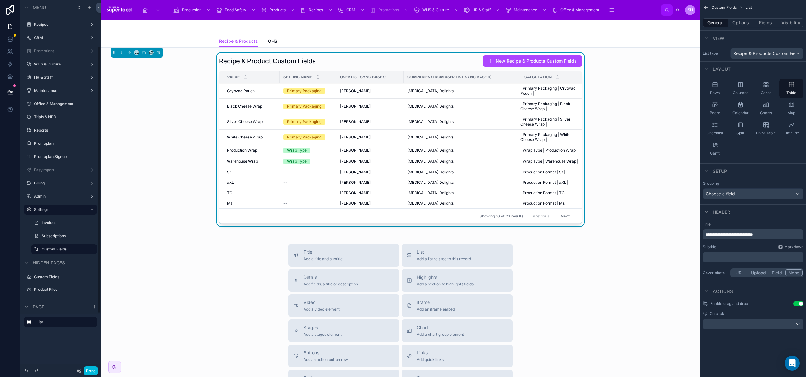
scroll to position [64, 0]
click at [89, 6] on icon "scrollable content" at bounding box center [89, 7] width 5 height 5
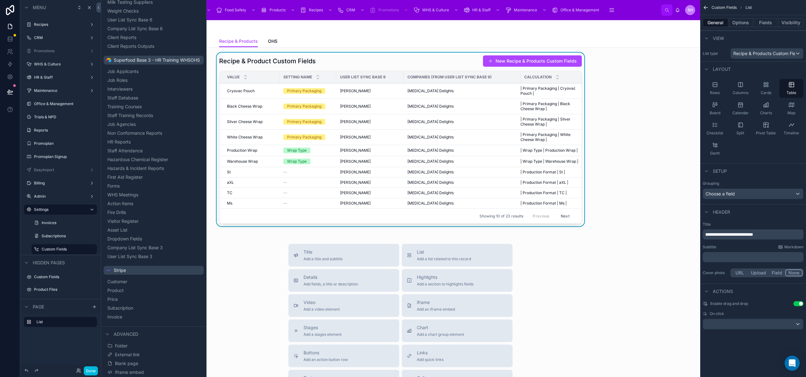
scroll to position [864, 0]
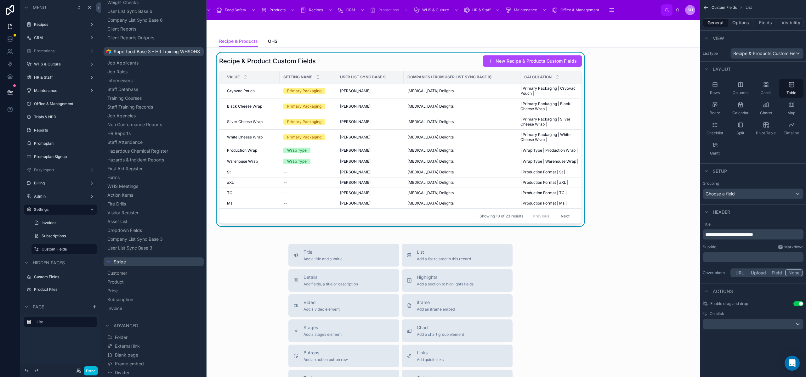
click at [118, 353] on span "Blank page" at bounding box center [126, 355] width 23 height 6
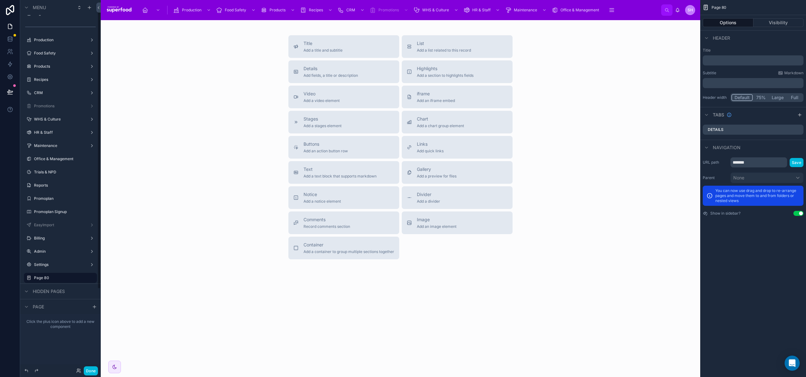
scroll to position [12, 0]
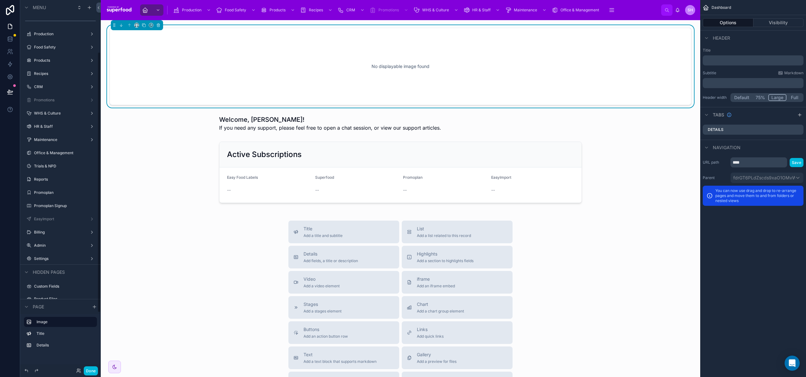
scroll to position [74, 0]
click at [45, 255] on label "Settings" at bounding box center [59, 253] width 50 height 5
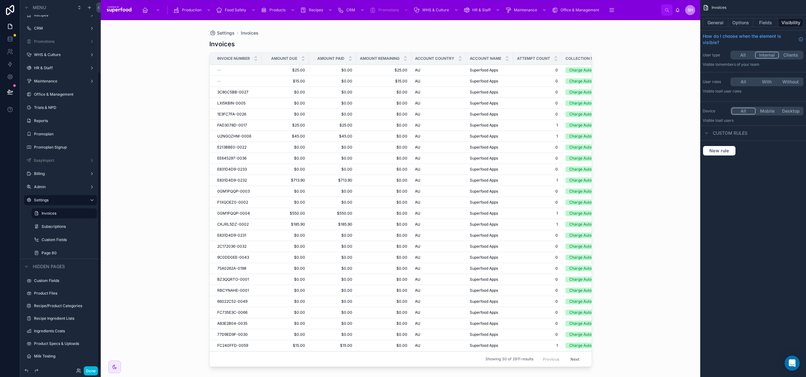
scroll to position [89, 0]
click at [0, 0] on icon "scrollable content" at bounding box center [0, 0] width 0 height 0
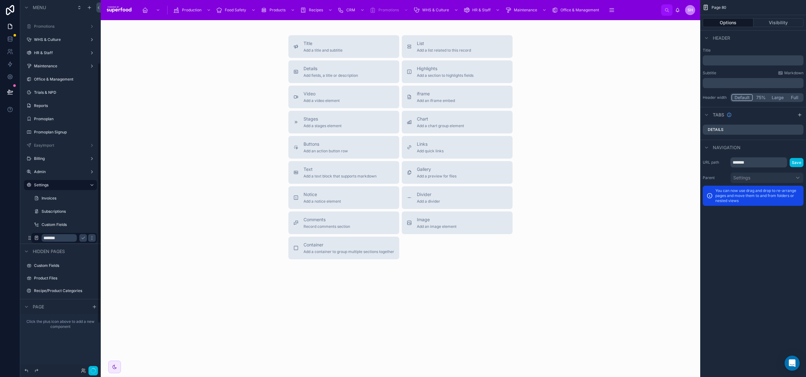
click at [72, 237] on input "*******" at bounding box center [59, 238] width 35 height 8
type input "**********"
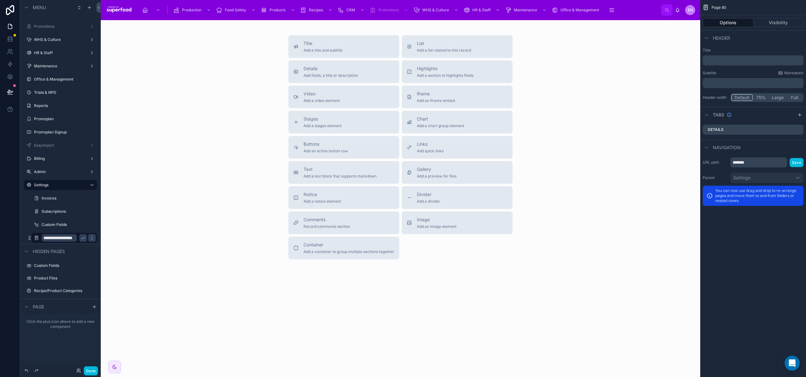
click at [37, 238] on icon "scrollable content" at bounding box center [36, 238] width 5 height 5
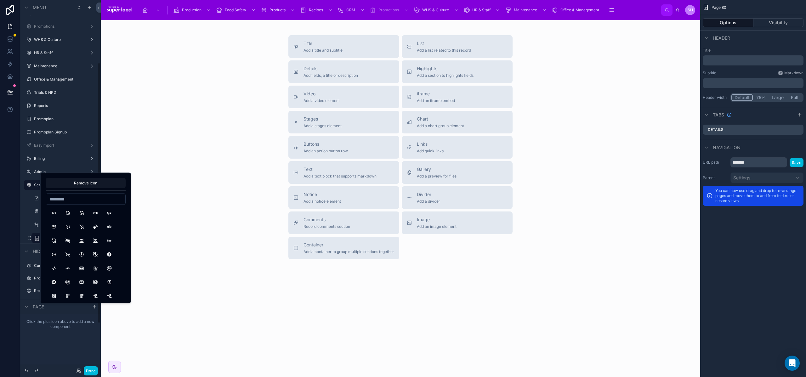
scroll to position [0, 0]
click at [37, 238] on icon "scrollable content" at bounding box center [37, 239] width 6 height 6
click at [58, 202] on input at bounding box center [85, 199] width 79 height 9
type input "****"
click at [66, 212] on button "ListCheck" at bounding box center [67, 213] width 11 height 11
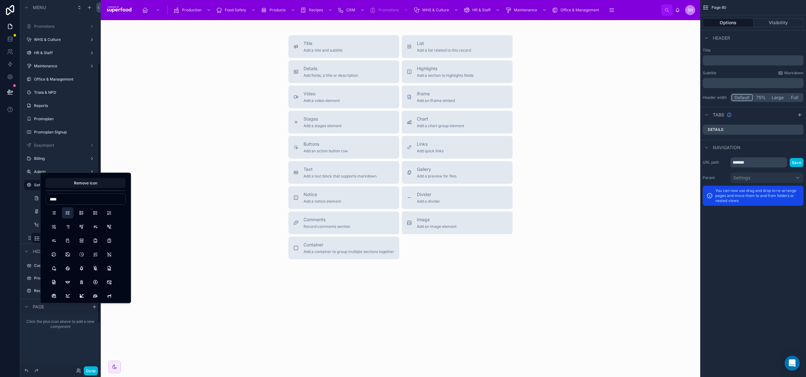
click at [19, 222] on div at bounding box center [10, 188] width 20 height 377
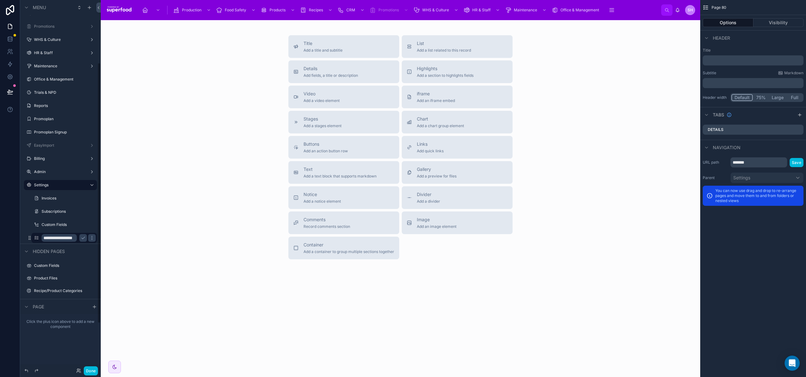
click at [83, 238] on icon "scrollable content" at bounding box center [83, 238] width 3 height 2
click at [254, 198] on div "Title Add a title and subtitle List Add a list related to this record Details A…" at bounding box center [401, 147] width 590 height 224
click at [446, 46] on span "List" at bounding box center [444, 43] width 54 height 6
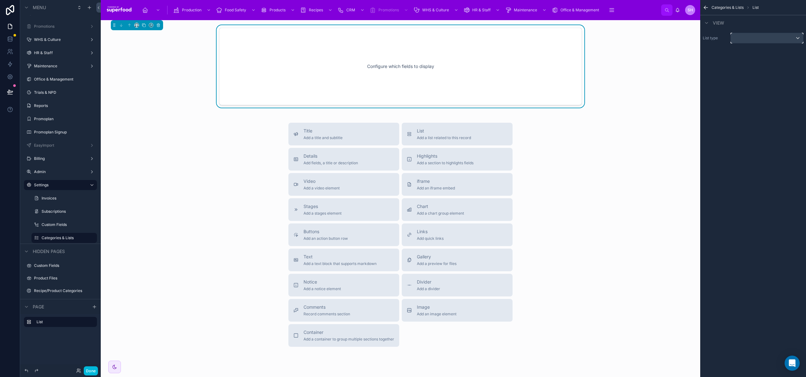
click at [745, 38] on div "scrollable content" at bounding box center [767, 38] width 72 height 10
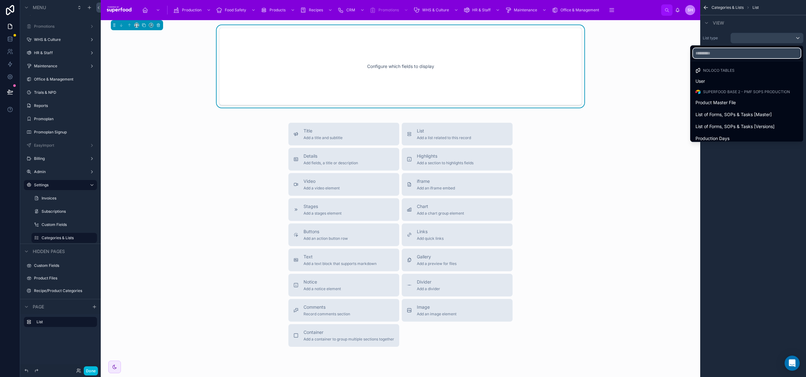
click at [743, 53] on input "text" at bounding box center [747, 53] width 108 height 10
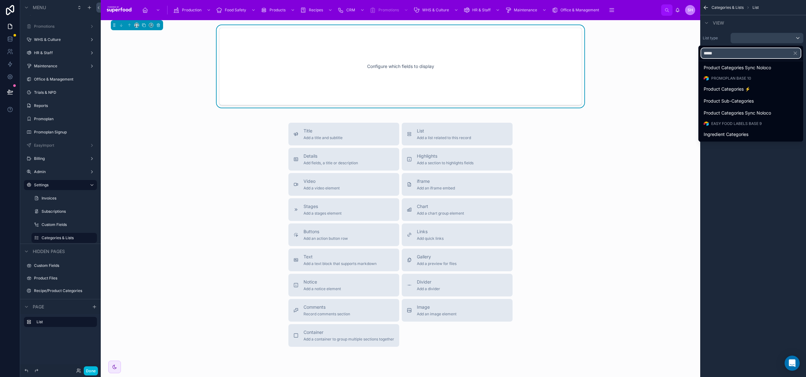
scroll to position [25, 0]
type input "*******"
click at [756, 101] on div "Recipe & Product Types" at bounding box center [751, 102] width 94 height 8
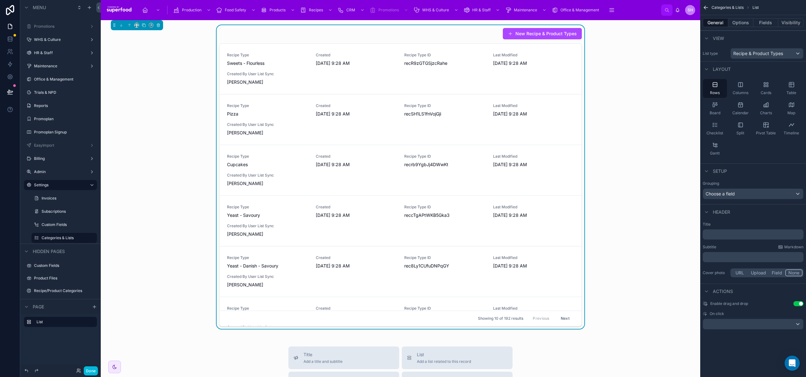
click at [792, 89] on div "Table" at bounding box center [792, 88] width 24 height 19
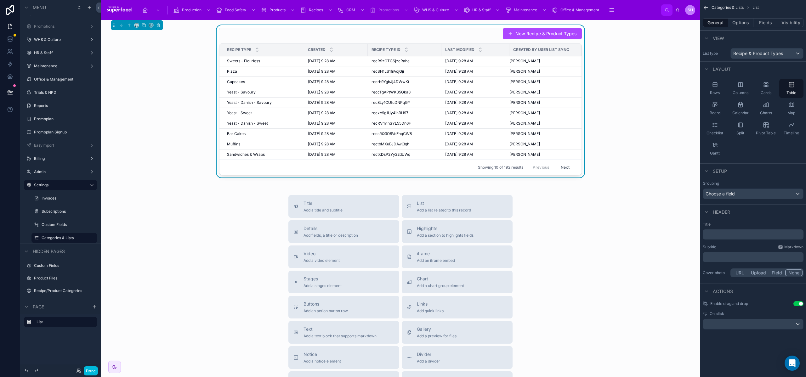
click at [706, 8] on icon "scrollable content" at bounding box center [706, 7] width 6 height 6
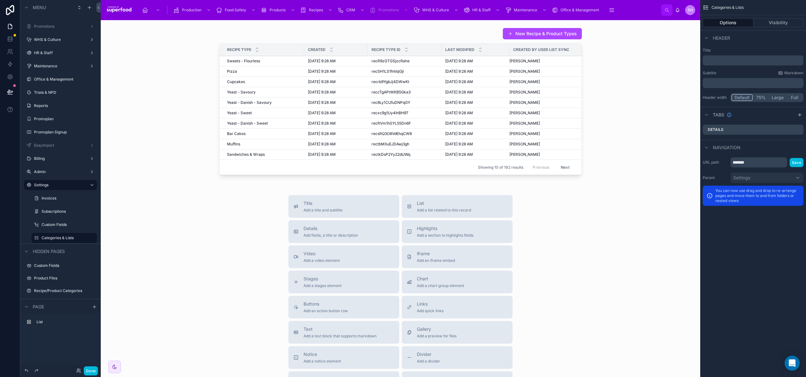
click at [0, 0] on icon "scrollable content" at bounding box center [0, 0] width 0 height 0
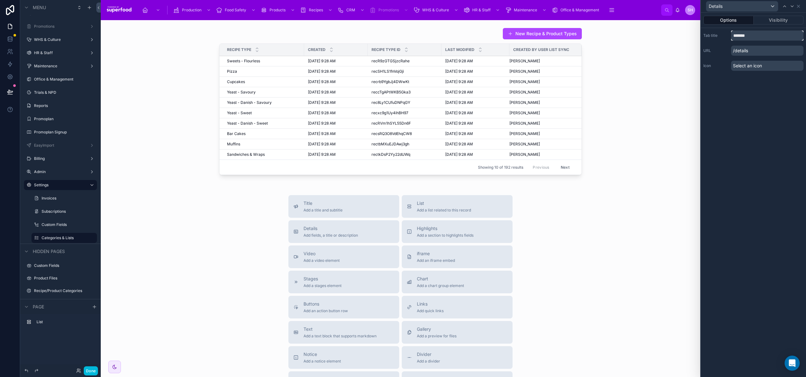
click at [747, 37] on input "*******" at bounding box center [767, 36] width 72 height 10
type input "**********"
click at [799, 5] on icon at bounding box center [798, 6] width 5 height 5
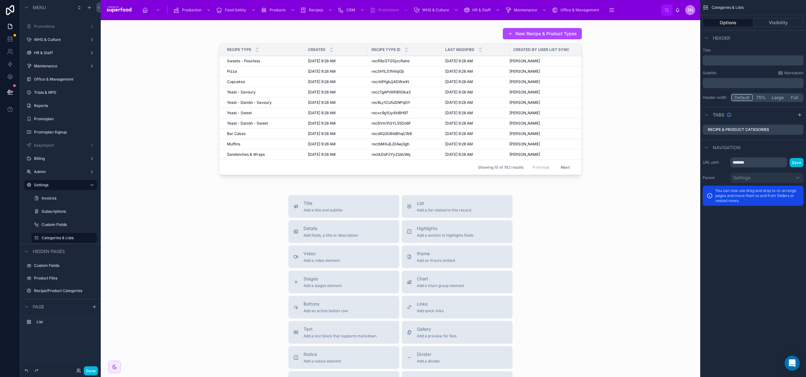
click at [799, 117] on icon "scrollable content" at bounding box center [799, 114] width 5 height 5
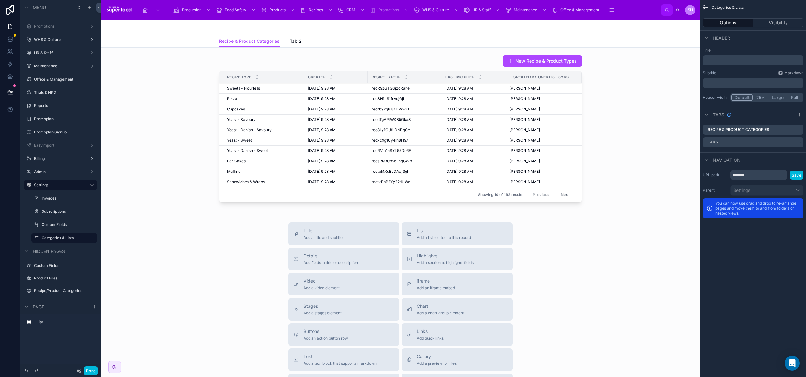
click at [0, 0] on icon "scrollable content" at bounding box center [0, 0] width 0 height 0
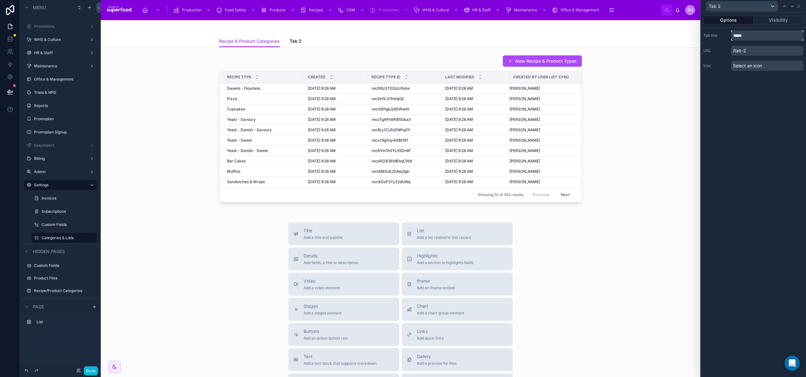
click at [753, 33] on input "*****" at bounding box center [767, 36] width 72 height 10
type input "**********"
click at [799, 7] on icon at bounding box center [798, 6] width 5 height 5
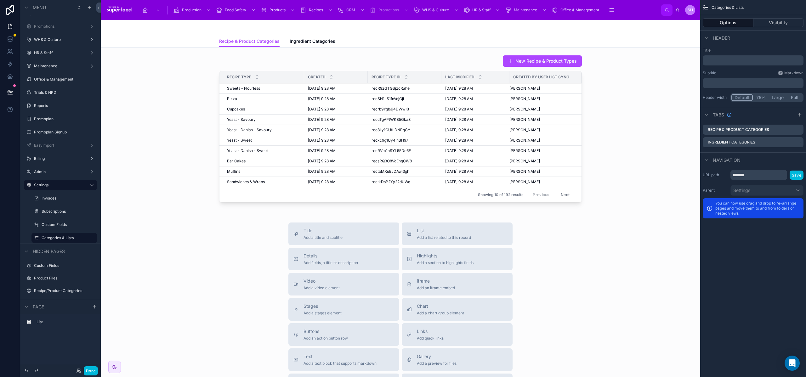
click at [321, 43] on span "Ingredient Categories" at bounding box center [313, 41] width 46 height 6
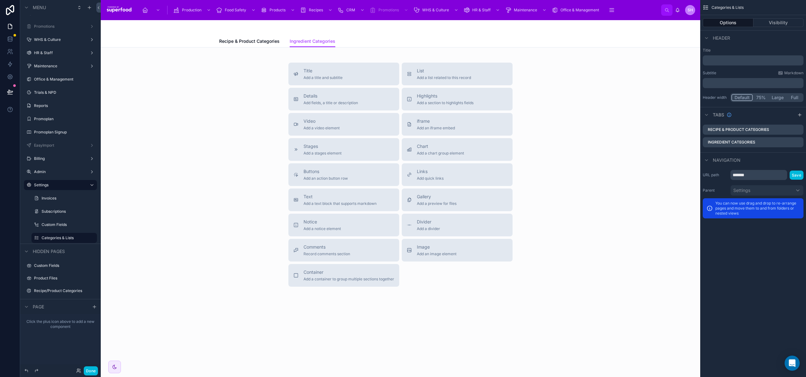
click at [455, 77] on span "Add a list related to this record" at bounding box center [444, 77] width 54 height 5
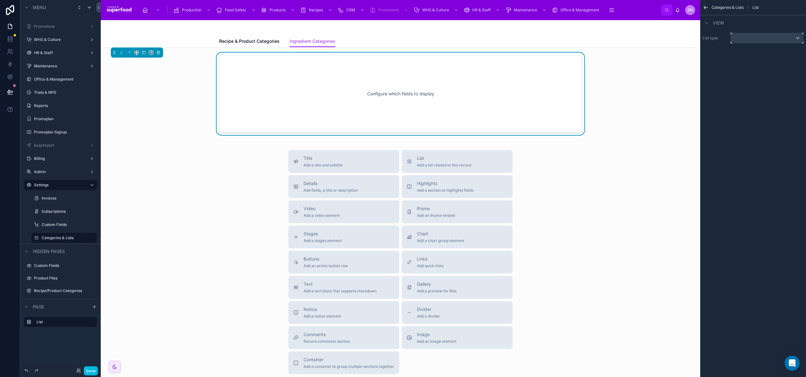
click at [754, 32] on div "List type" at bounding box center [753, 38] width 106 height 16
click at [753, 37] on div "scrollable content" at bounding box center [767, 38] width 72 height 10
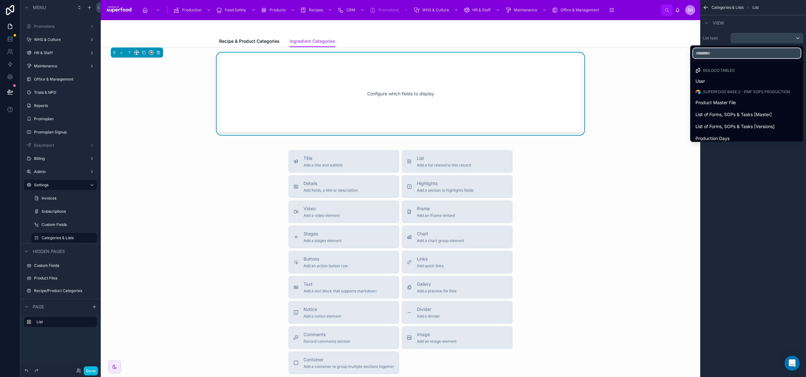
click at [740, 54] on input "text" at bounding box center [747, 53] width 108 height 10
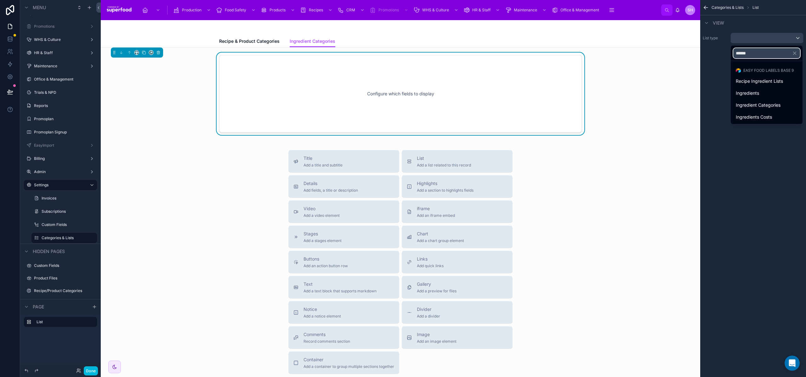
type input "*******"
click at [761, 104] on span "Ingredient Categories" at bounding box center [758, 105] width 45 height 8
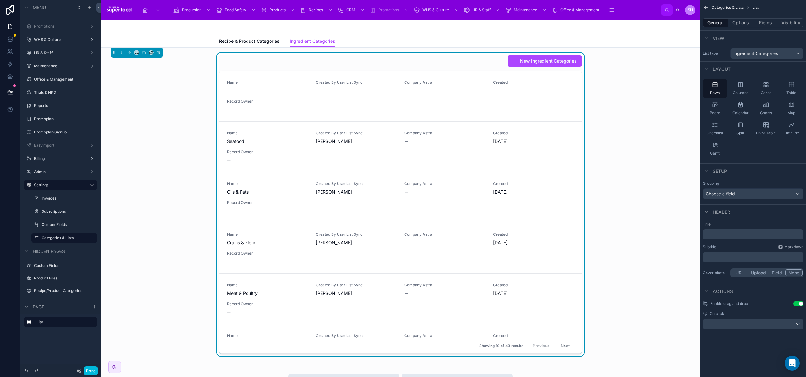
click at [797, 84] on div "Table" at bounding box center [792, 88] width 24 height 19
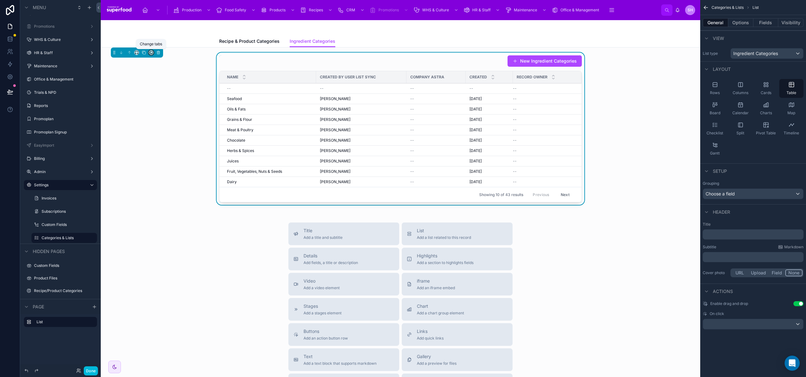
click at [149, 53] on icon at bounding box center [151, 52] width 4 height 4
click at [149, 53] on div at bounding box center [403, 188] width 806 height 377
click at [136, 52] on icon at bounding box center [136, 52] width 4 height 4
click at [152, 134] on span "Full width" at bounding box center [150, 136] width 20 height 8
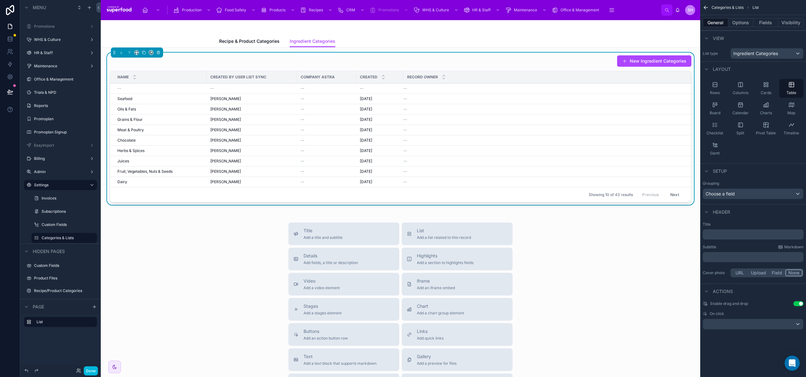
click at [214, 259] on div "Title Add a title and subtitle List Add a list related to this record Details A…" at bounding box center [401, 335] width 590 height 224
click at [215, 255] on div "Title Add a title and subtitle List Add a list related to this record Details A…" at bounding box center [401, 335] width 590 height 224
click at [240, 43] on span "Recipe & Product Categories" at bounding box center [249, 41] width 60 height 6
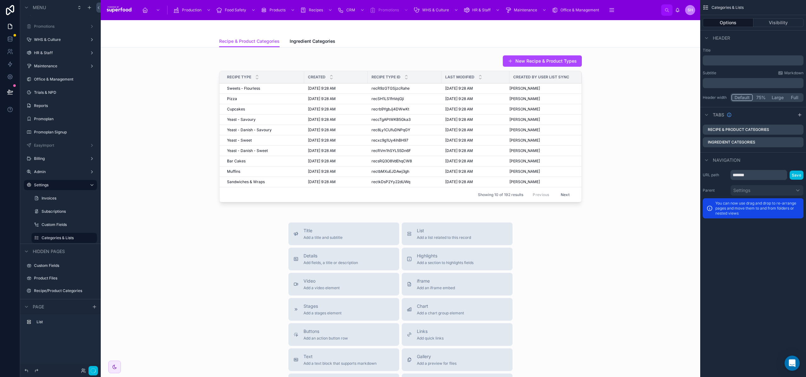
click at [249, 88] on div at bounding box center [401, 130] width 590 height 155
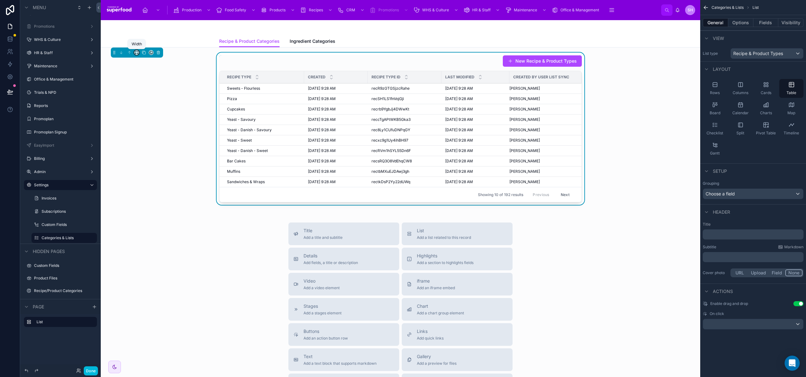
click at [138, 52] on icon at bounding box center [136, 52] width 4 height 4
click at [149, 133] on span "Full width" at bounding box center [150, 136] width 20 height 8
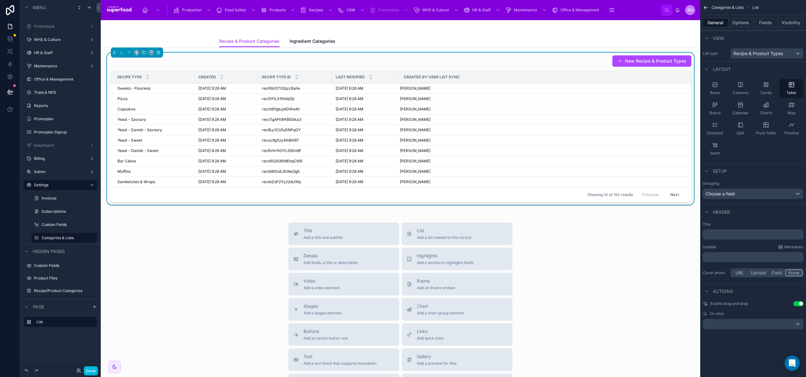
click at [187, 234] on div "Title Add a title and subtitle List Add a list related to this record Details A…" at bounding box center [401, 335] width 590 height 224
click at [196, 236] on div "Title Add a title and subtitle List Add a list related to this record Details A…" at bounding box center [401, 335] width 590 height 224
click at [90, 371] on button "Done" at bounding box center [91, 371] width 14 height 9
